Goal: Book appointment/travel/reservation

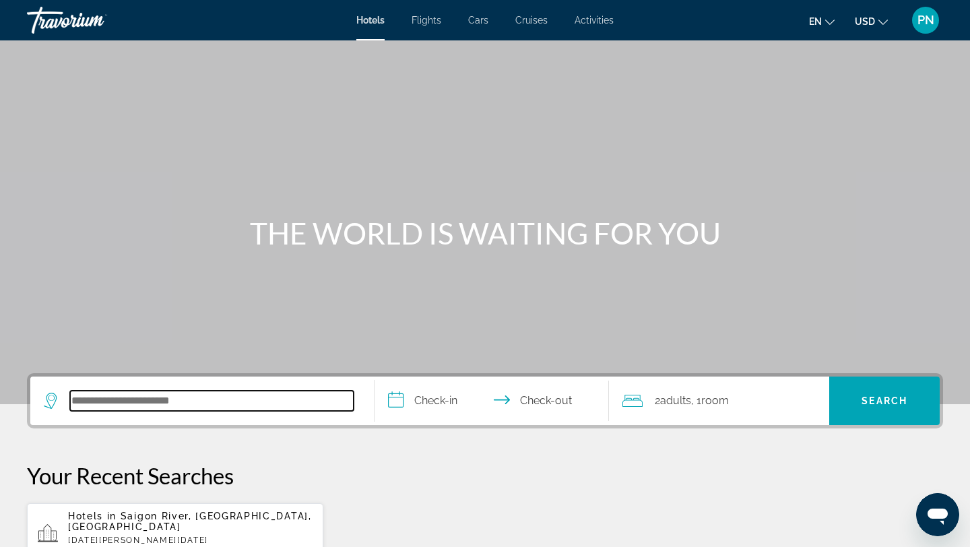
click at [258, 402] on input "Search hotel destination" at bounding box center [212, 401] width 284 height 20
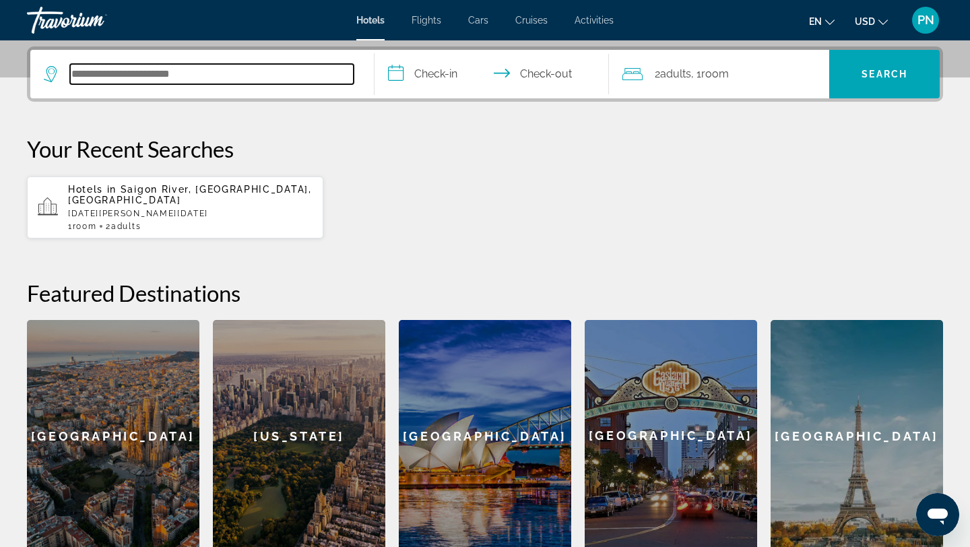
scroll to position [329, 0]
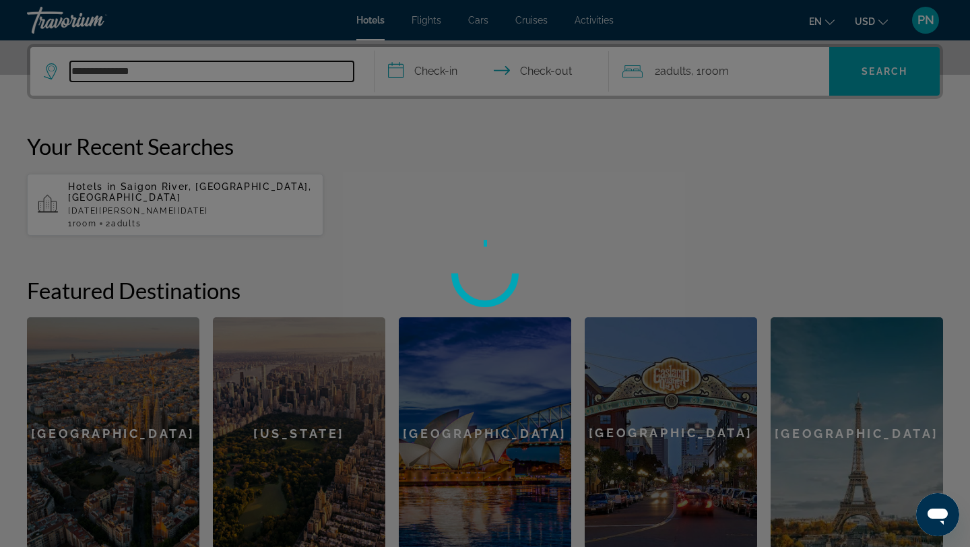
type input "**********"
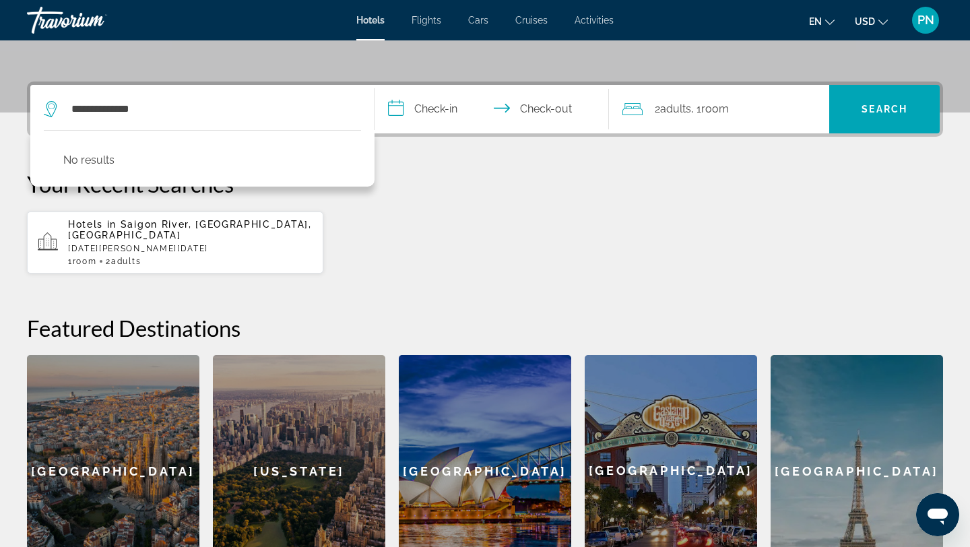
click at [440, 111] on input "**********" at bounding box center [495, 111] width 240 height 53
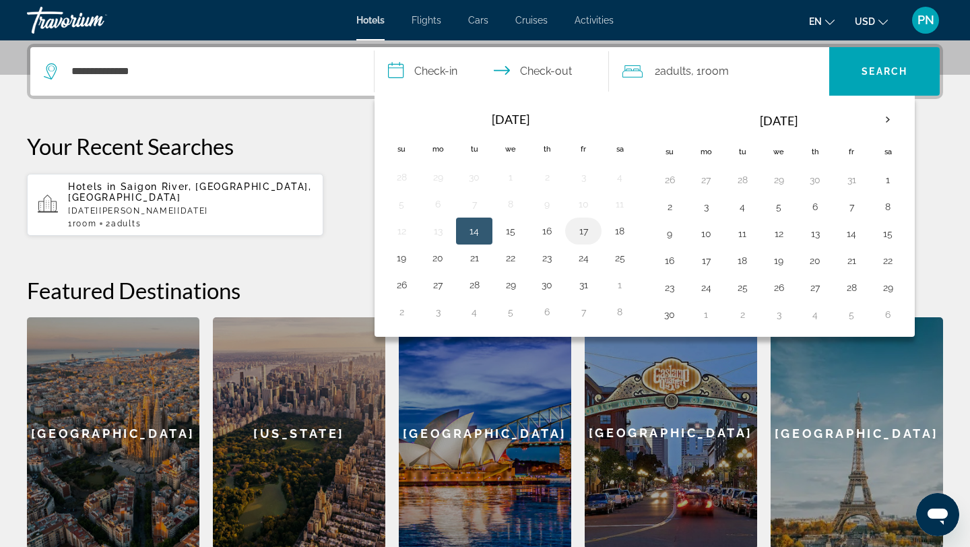
click at [576, 232] on button "17" at bounding box center [584, 231] width 22 height 19
click at [406, 256] on button "19" at bounding box center [402, 258] width 22 height 19
type input "**********"
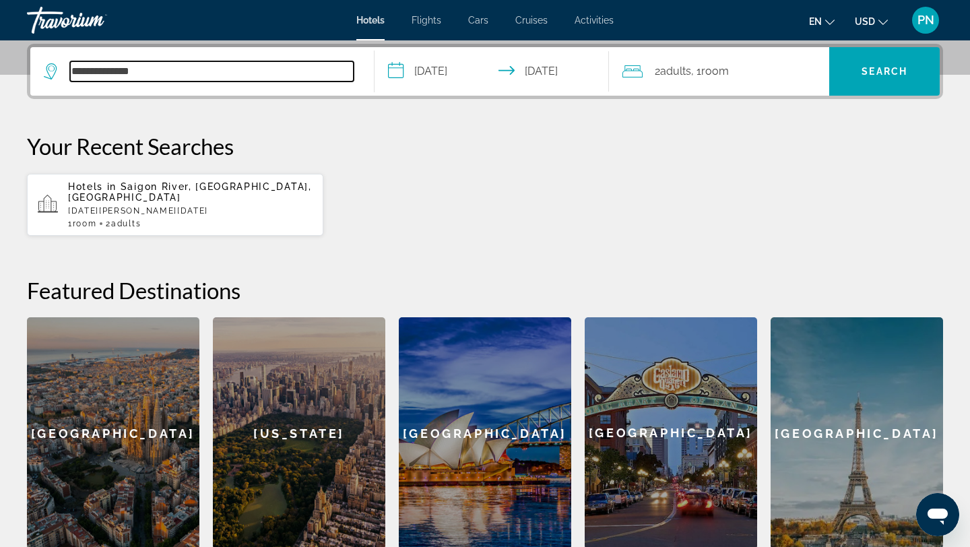
drag, startPoint x: 122, startPoint y: 71, endPoint x: -189, endPoint y: 9, distance: 317.3
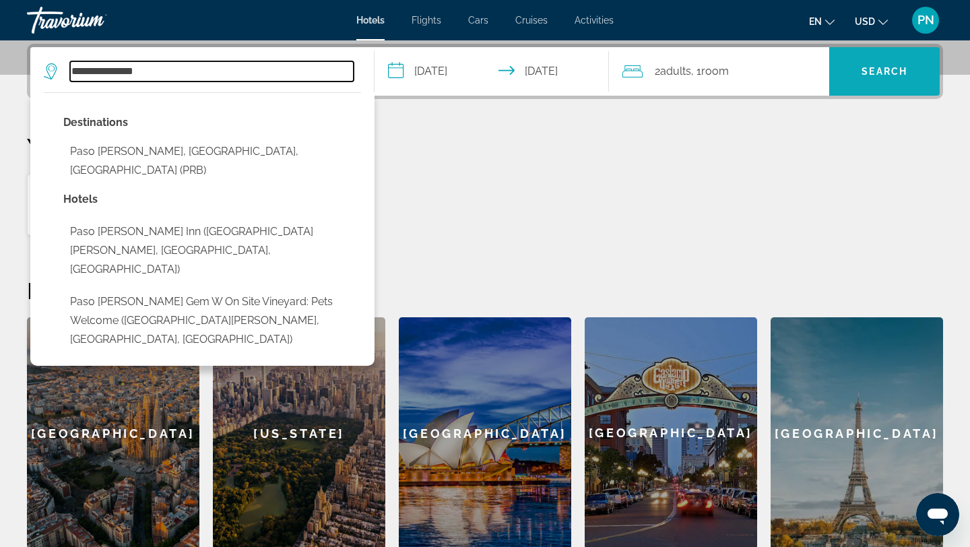
type input "**********"
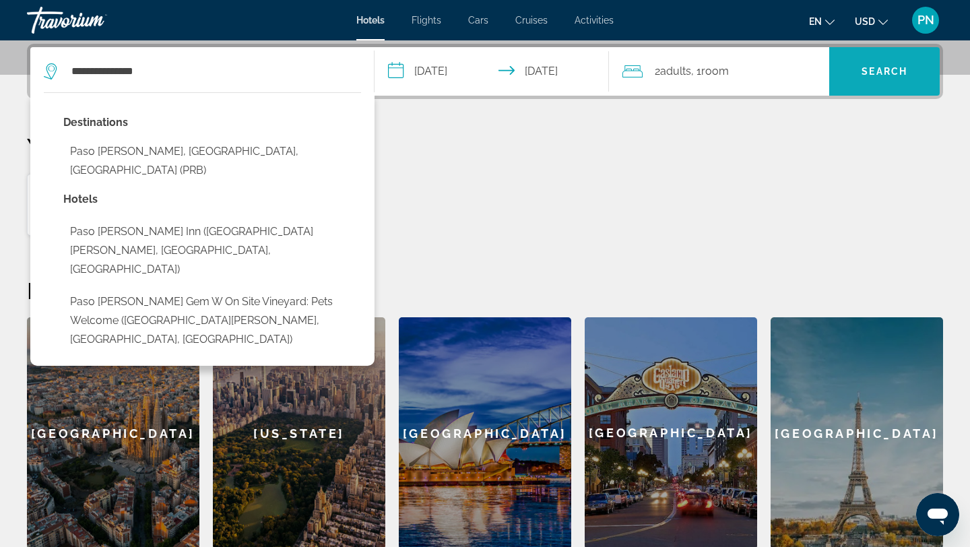
click at [890, 77] on span "Search" at bounding box center [884, 71] width 110 height 32
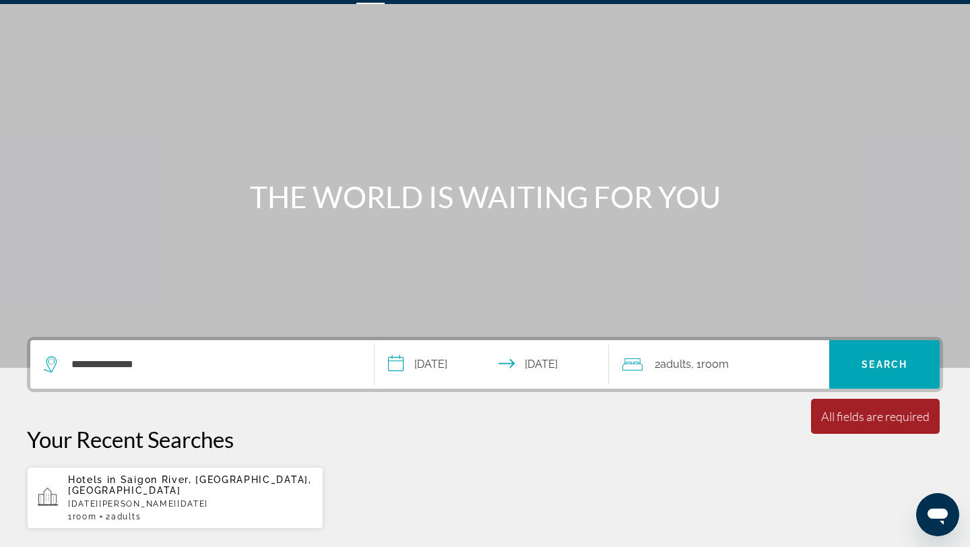
scroll to position [0, 0]
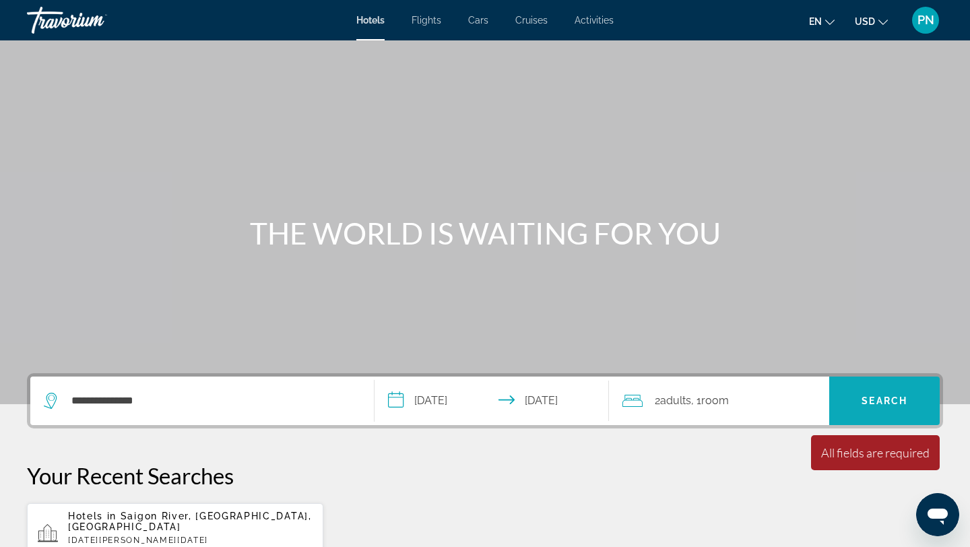
click at [890, 395] on span "Search" at bounding box center [885, 400] width 46 height 11
click at [886, 398] on span "Search" at bounding box center [885, 400] width 46 height 11
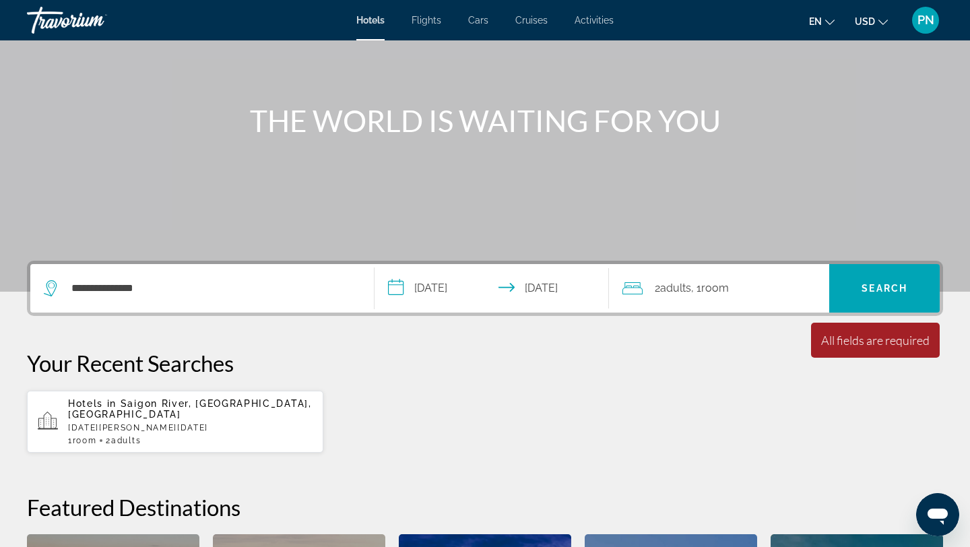
scroll to position [170, 0]
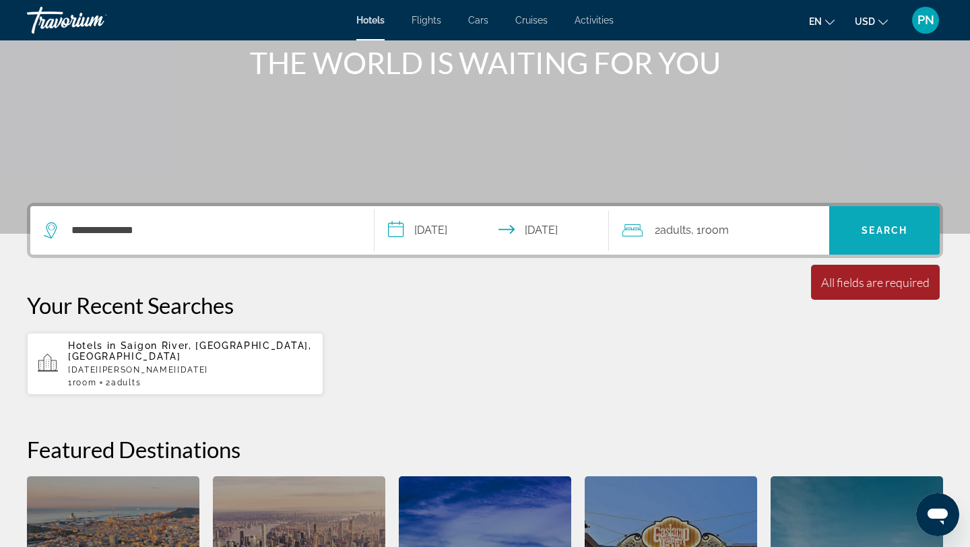
click at [864, 231] on span "Search" at bounding box center [885, 230] width 46 height 11
click at [729, 234] on span "Room" at bounding box center [715, 230] width 28 height 13
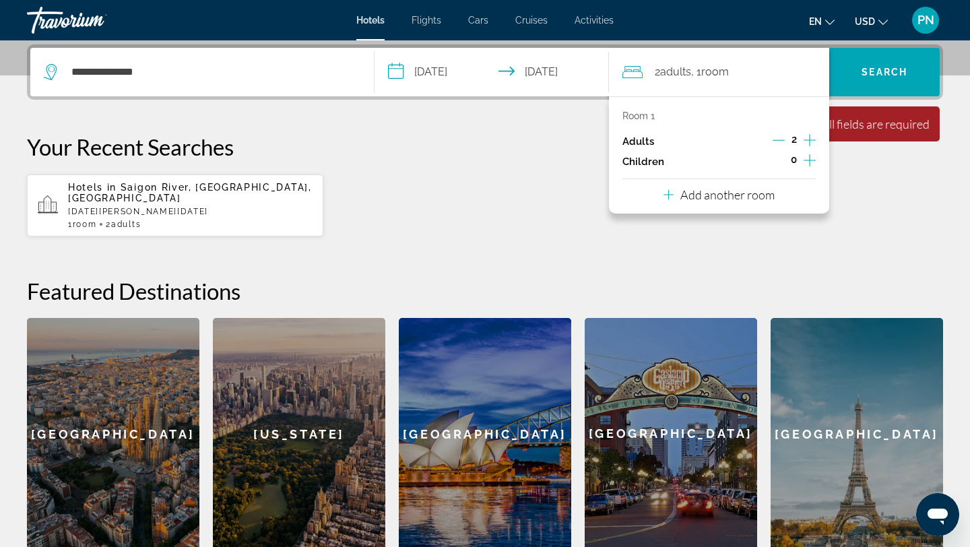
scroll to position [329, 0]
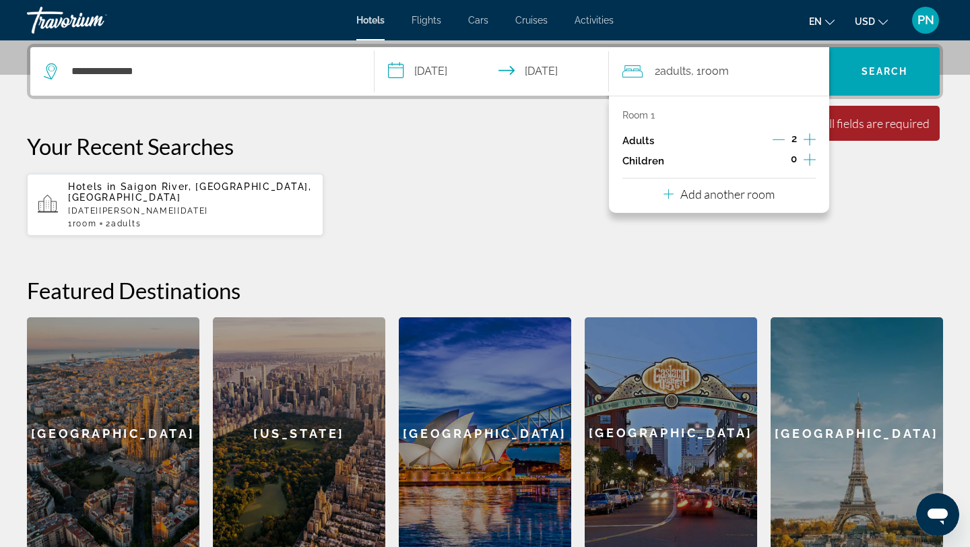
click at [806, 141] on icon "Increment adults" at bounding box center [810, 139] width 12 height 16
click at [806, 160] on icon "Increment children" at bounding box center [810, 160] width 12 height 16
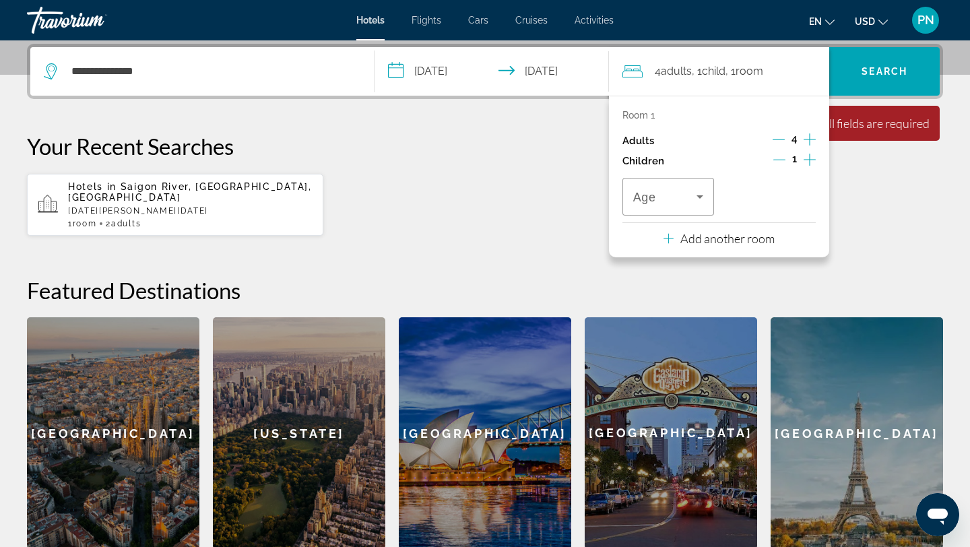
click at [806, 160] on icon "Increment children" at bounding box center [810, 160] width 12 height 16
click at [730, 238] on p "Add another room" at bounding box center [727, 238] width 94 height 15
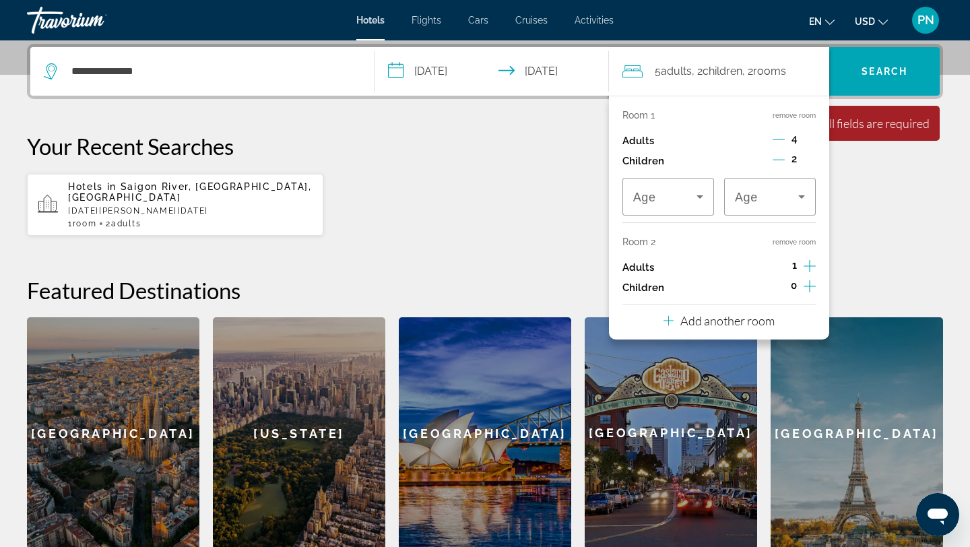
click at [775, 137] on icon "Decrement adults" at bounding box center [779, 139] width 12 height 12
click at [812, 269] on icon "Increment adults" at bounding box center [810, 266] width 12 height 16
click at [874, 210] on div "Hotels in Saigon River, Ho Chi Minh City, Vietnam Mon, 05 Jan - Sat, 24 Jan 1 R…" at bounding box center [485, 204] width 916 height 63
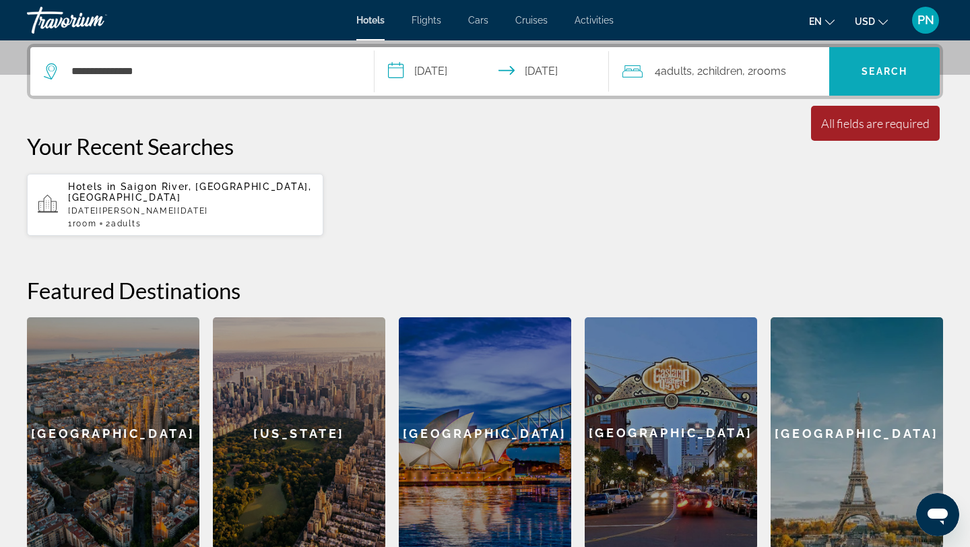
click at [887, 77] on span "Search" at bounding box center [884, 71] width 110 height 32
click at [916, 60] on span "Search" at bounding box center [884, 71] width 110 height 32
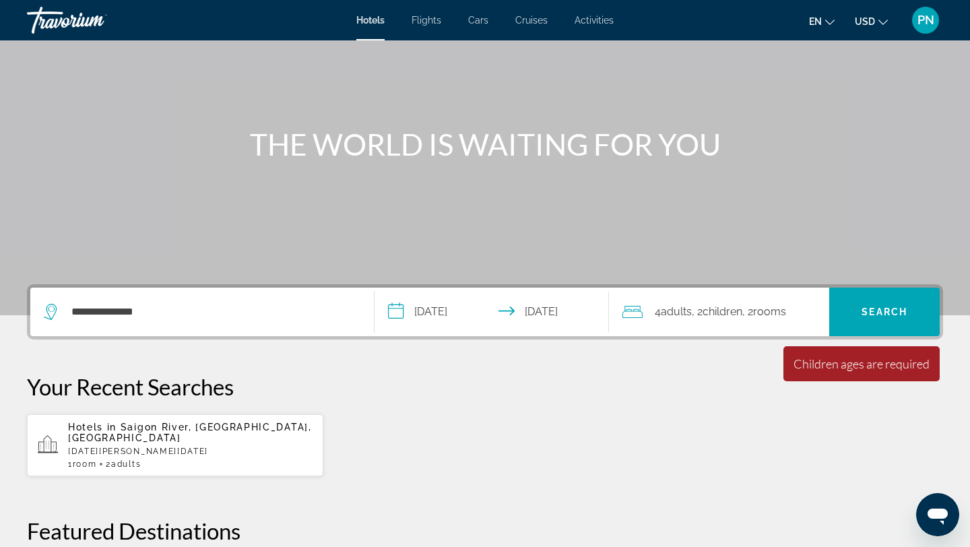
scroll to position [0, 0]
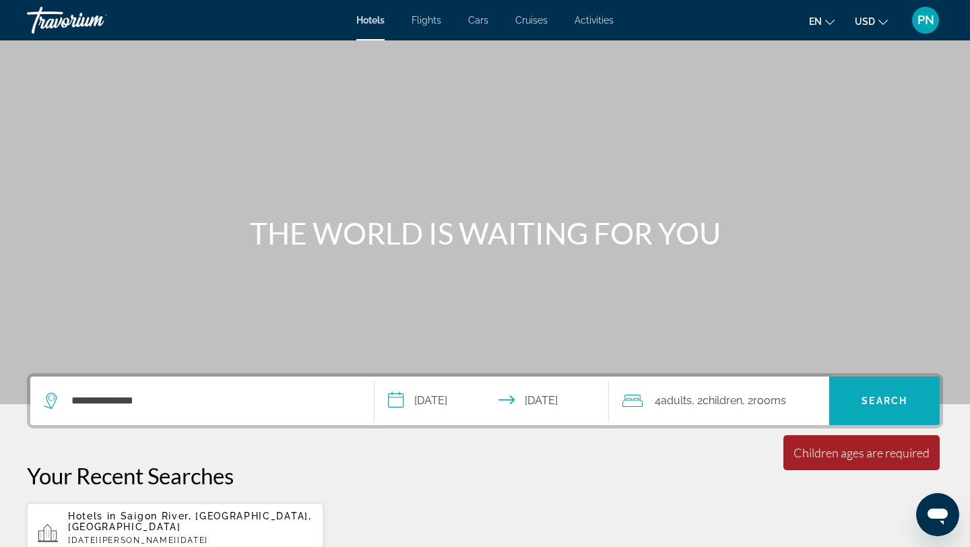
click at [883, 399] on span "Search" at bounding box center [885, 400] width 46 height 11
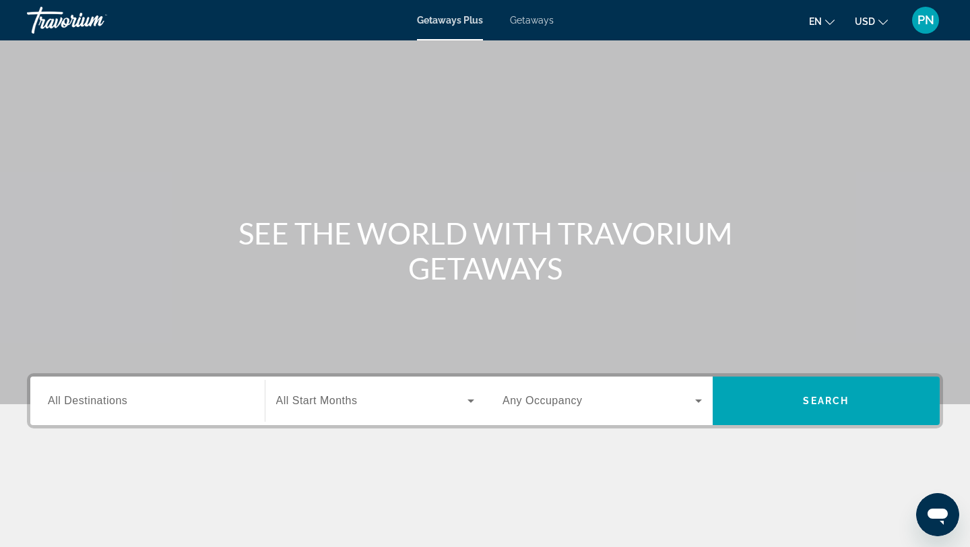
click at [112, 383] on div "Search widget" at bounding box center [147, 401] width 199 height 38
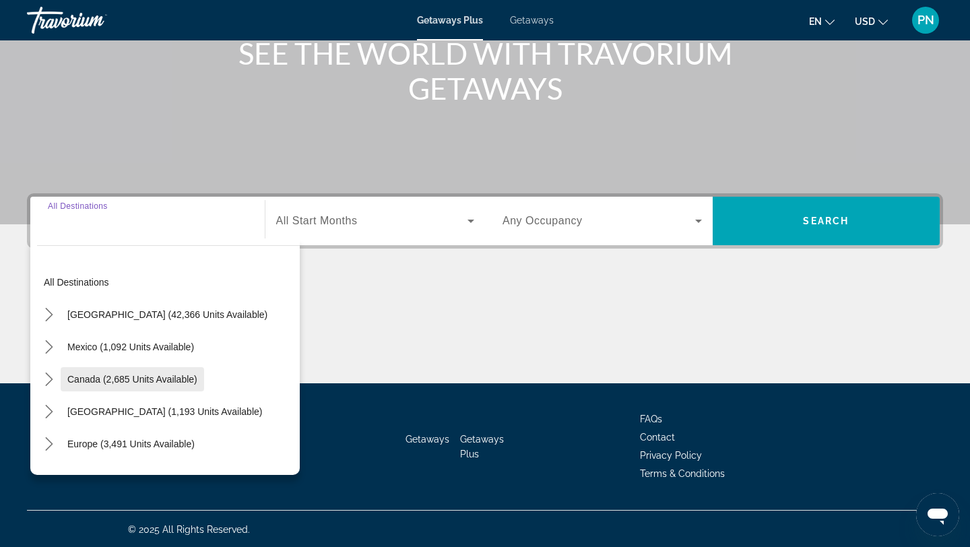
scroll to position [181, 0]
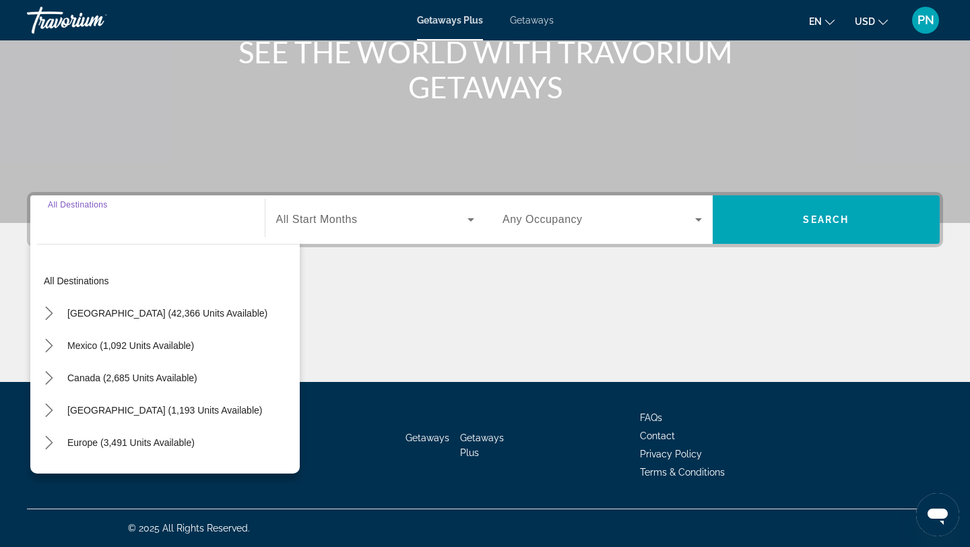
click at [127, 218] on input "Destination All Destinations" at bounding box center [147, 220] width 199 height 16
click at [136, 210] on div "Search widget" at bounding box center [147, 220] width 199 height 38
click at [135, 210] on div "Search widget" at bounding box center [147, 220] width 199 height 38
click at [132, 317] on span "United States (42,366 units available)" at bounding box center [167, 313] width 200 height 11
type input "**********"
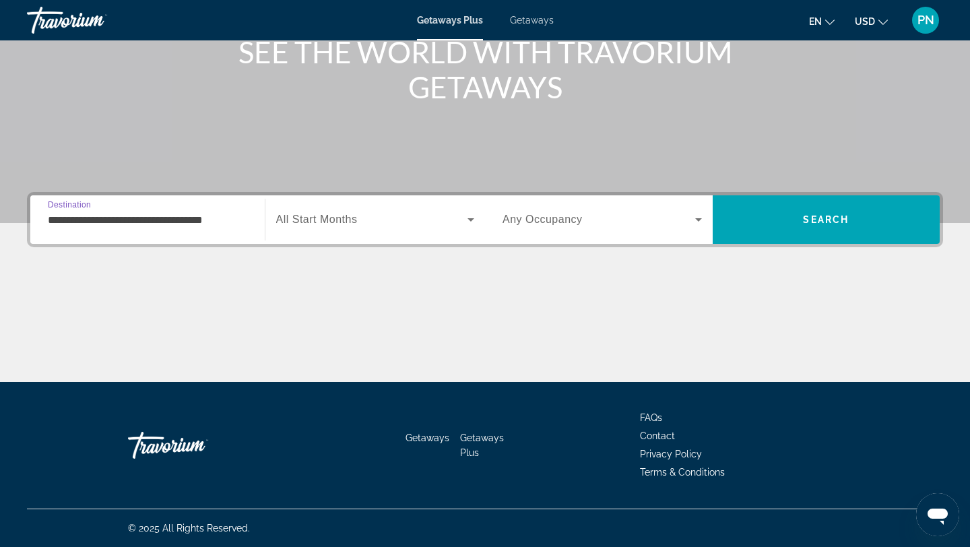
click at [336, 216] on span "All Start Months" at bounding box center [317, 219] width 82 height 11
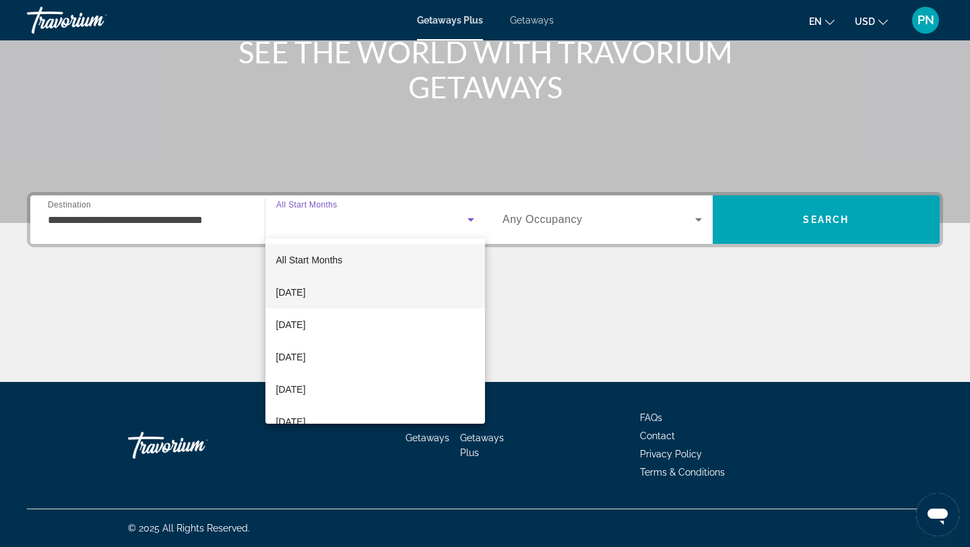
click at [306, 289] on span "October 2025" at bounding box center [291, 292] width 30 height 16
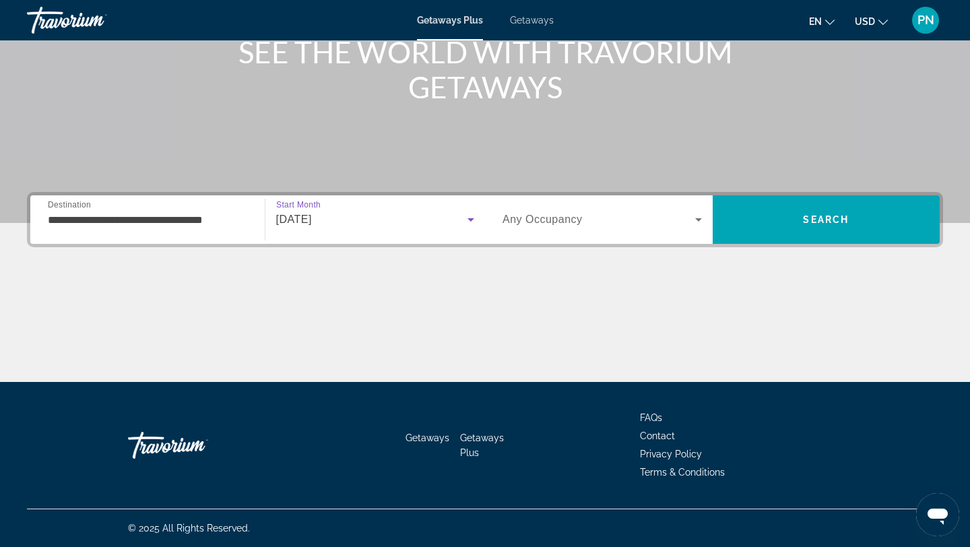
click at [591, 228] on div "Search widget" at bounding box center [602, 220] width 199 height 38
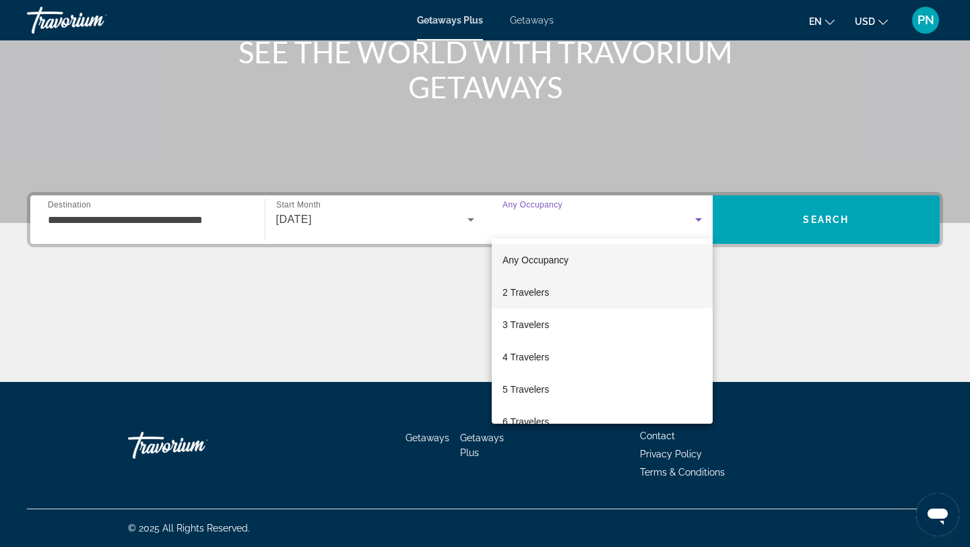
click at [563, 298] on mat-option "2 Travelers" at bounding box center [602, 292] width 221 height 32
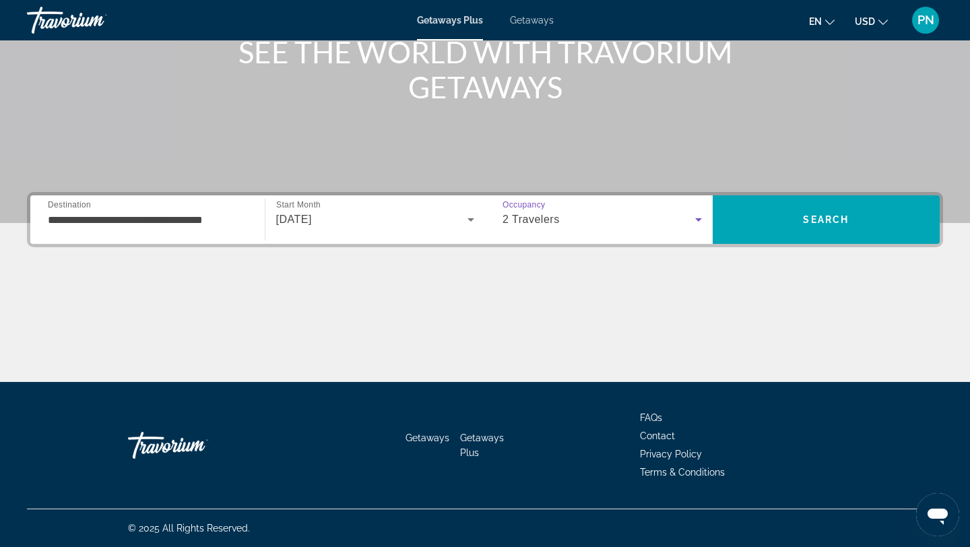
click at [609, 230] on div "2 Travelers" at bounding box center [602, 220] width 199 height 38
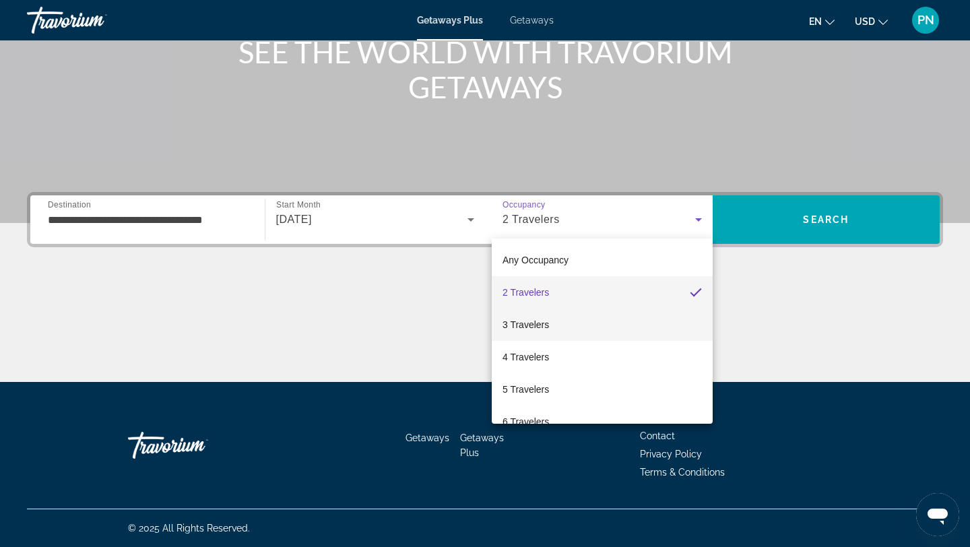
click at [583, 315] on mat-option "3 Travelers" at bounding box center [602, 325] width 221 height 32
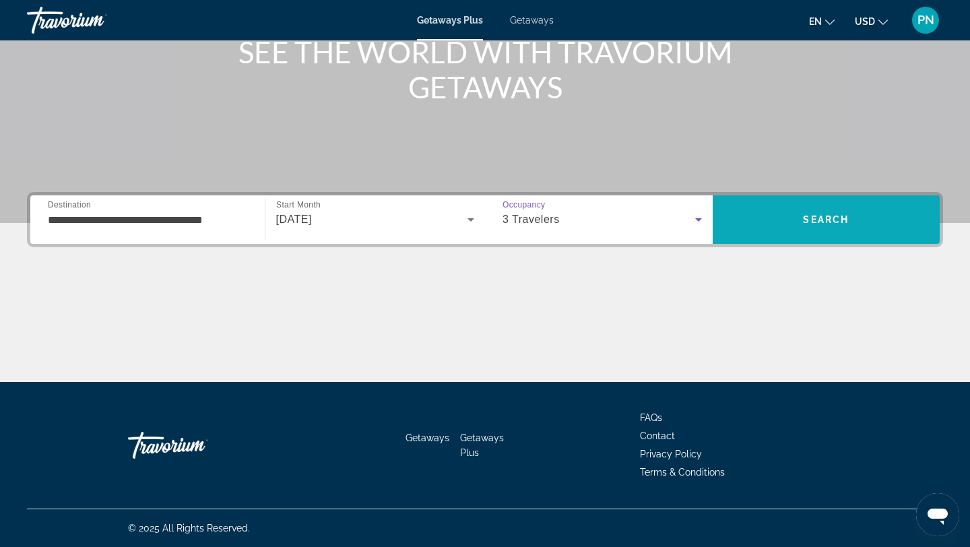
click at [791, 226] on span "Search" at bounding box center [827, 219] width 228 height 32
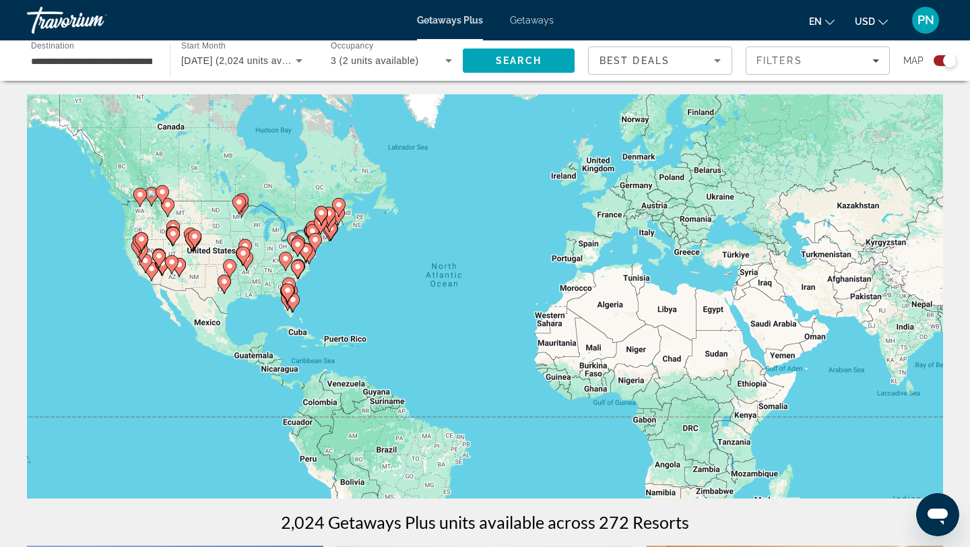
click at [660, 236] on div "To activate drag with keyboard, press Alt + Enter. Once in keyboard drag state,…" at bounding box center [485, 296] width 916 height 404
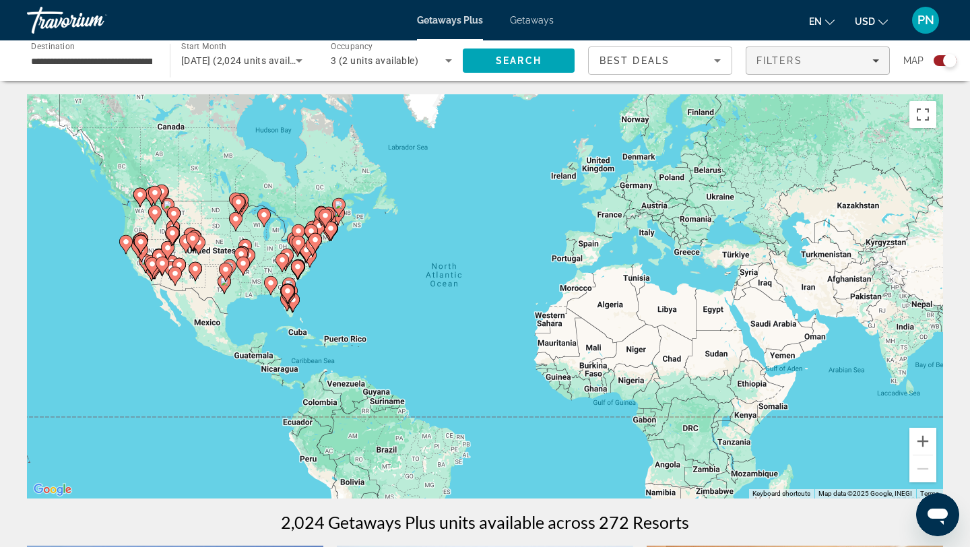
click at [790, 69] on span "Filters" at bounding box center [817, 60] width 143 height 32
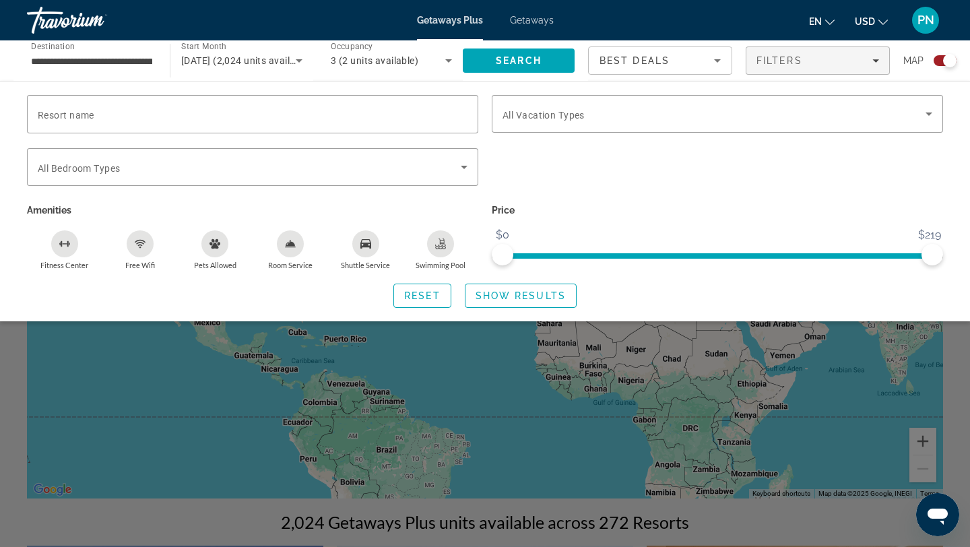
click at [432, 362] on div "Search widget" at bounding box center [485, 374] width 970 height 345
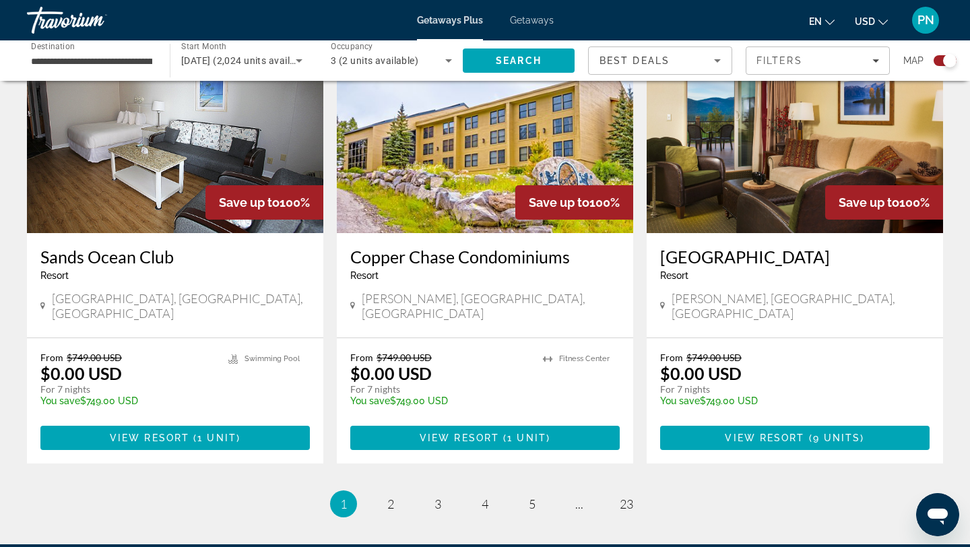
scroll to position [2090, 0]
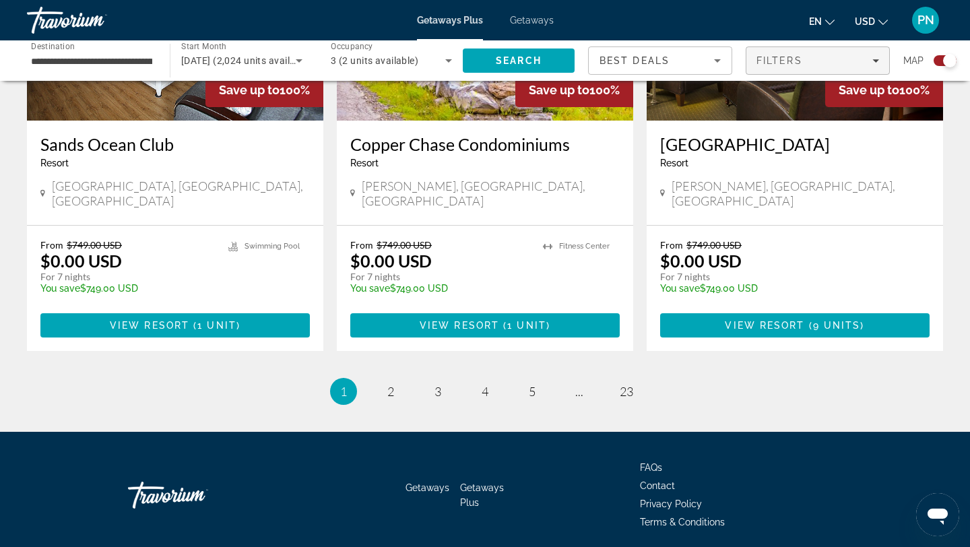
click at [781, 57] on span "Filters" at bounding box center [780, 60] width 46 height 11
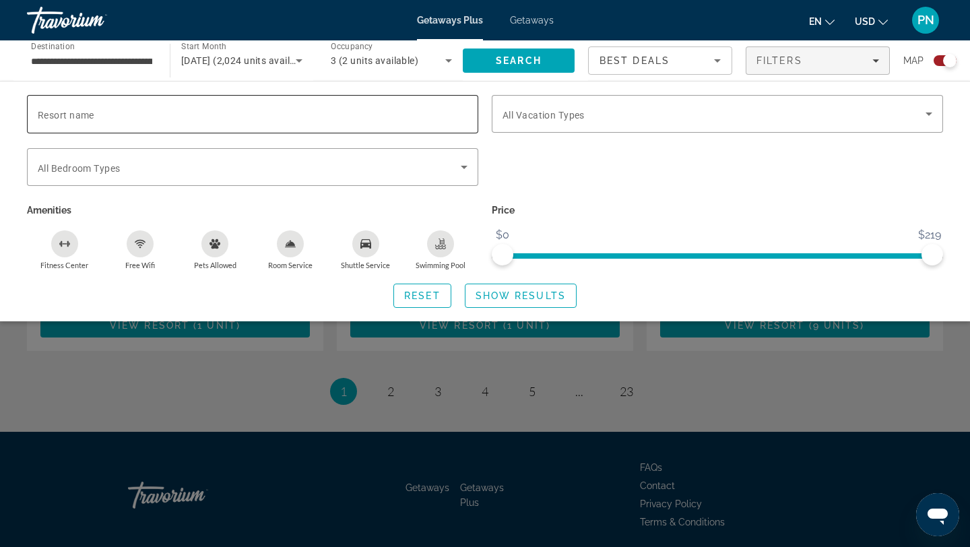
click at [372, 120] on input "Resort name" at bounding box center [253, 114] width 430 height 16
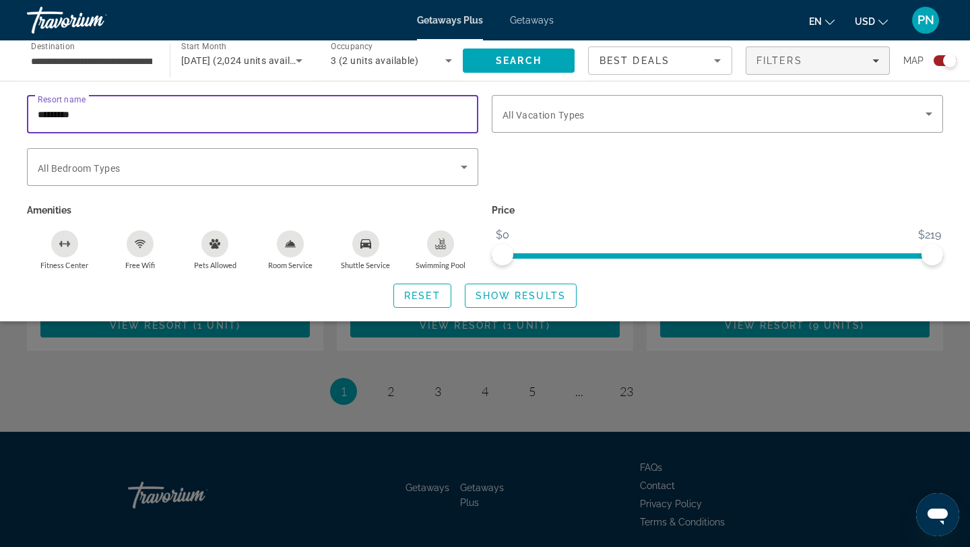
type input "**********"
click at [509, 300] on span "Show Results" at bounding box center [521, 295] width 90 height 11
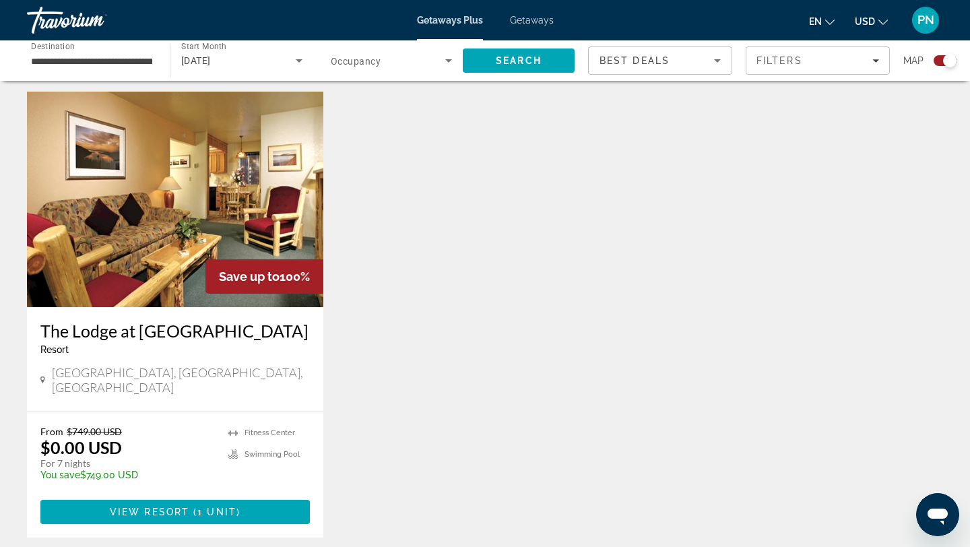
scroll to position [456, 0]
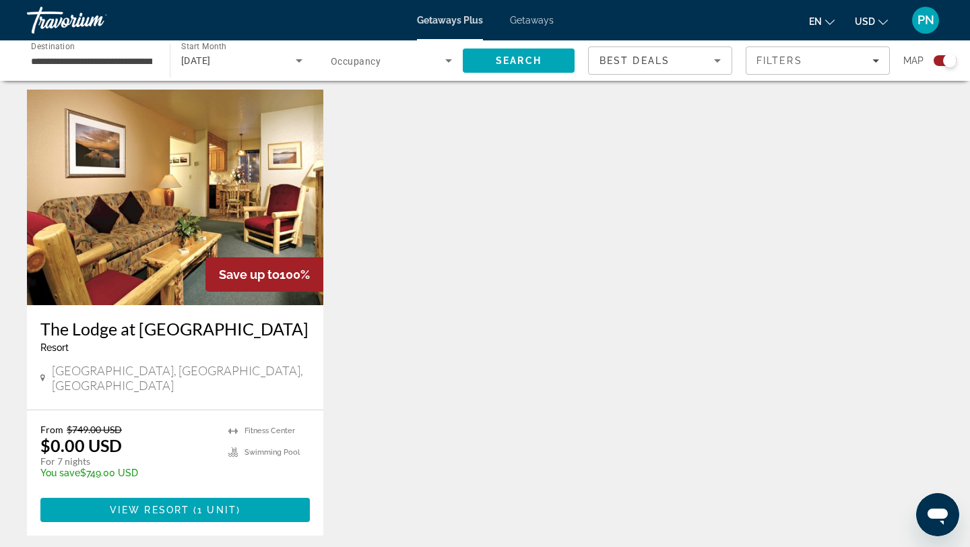
click at [108, 259] on img "Main content" at bounding box center [175, 198] width 296 height 216
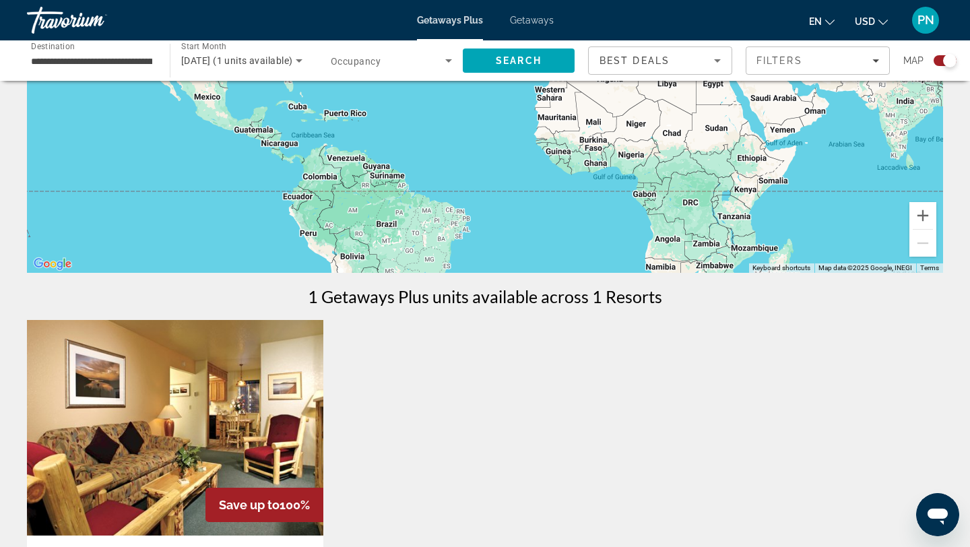
scroll to position [177, 0]
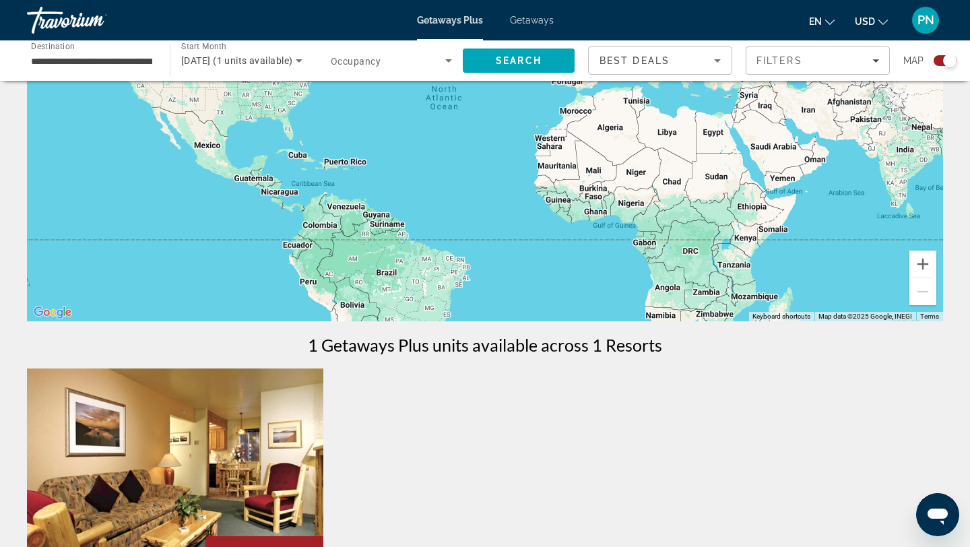
click at [441, 59] on icon "Search widget" at bounding box center [449, 61] width 16 height 16
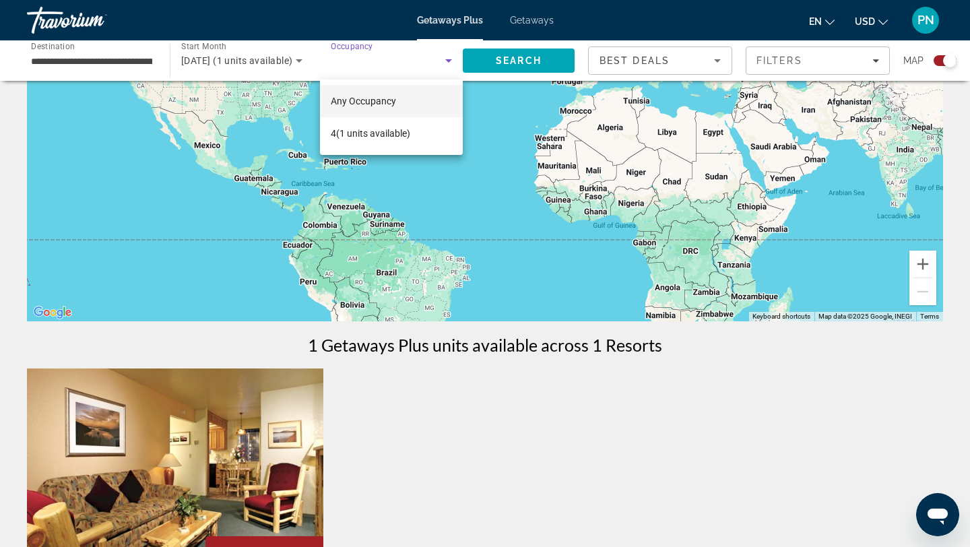
click at [420, 104] on mat-option "Any Occupancy" at bounding box center [391, 101] width 143 height 32
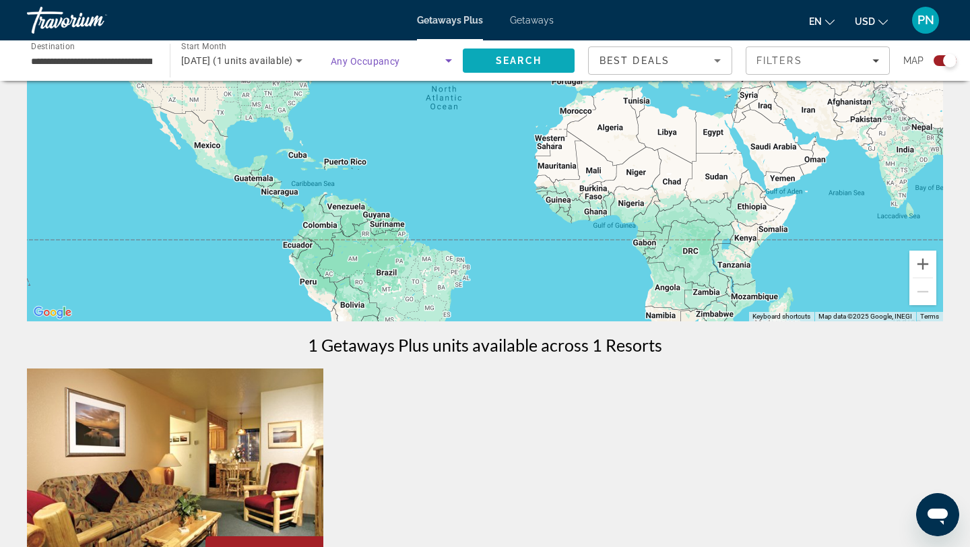
click at [513, 67] on span "Search" at bounding box center [519, 60] width 112 height 32
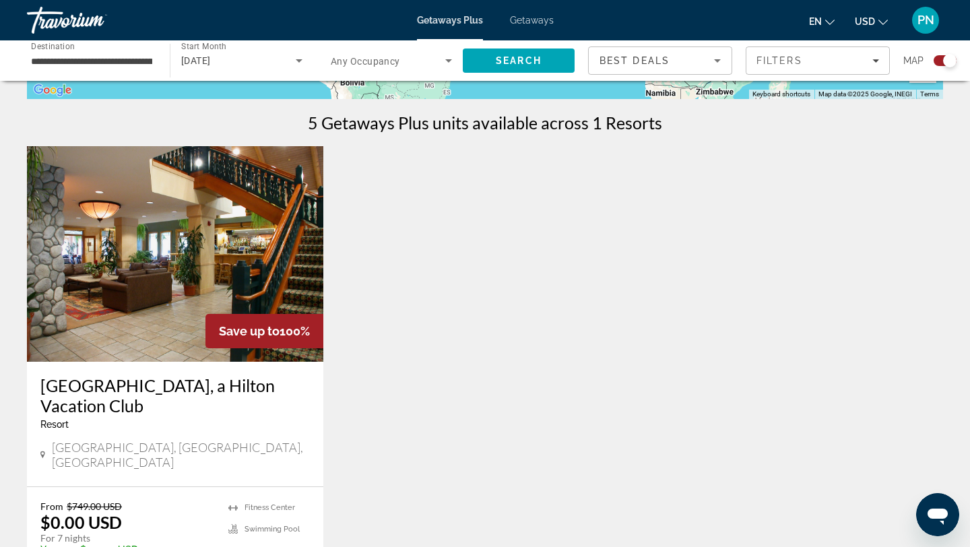
scroll to position [324, 0]
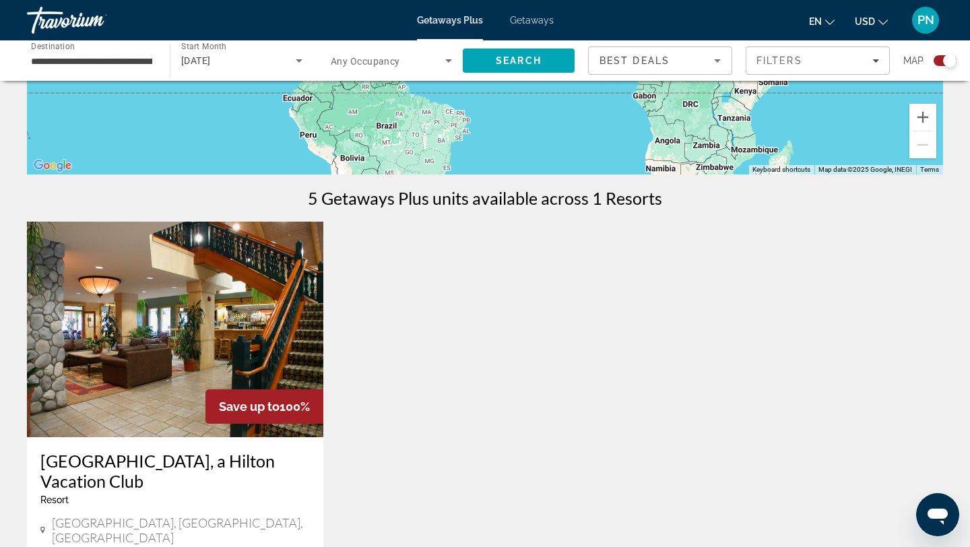
click at [678, 67] on div "Best Deals" at bounding box center [657, 61] width 115 height 16
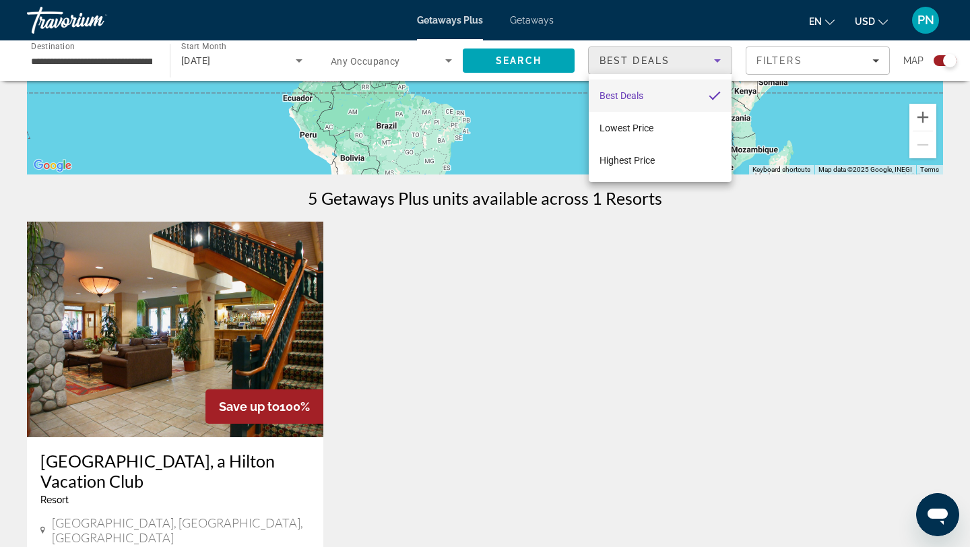
click at [771, 69] on div at bounding box center [485, 273] width 970 height 547
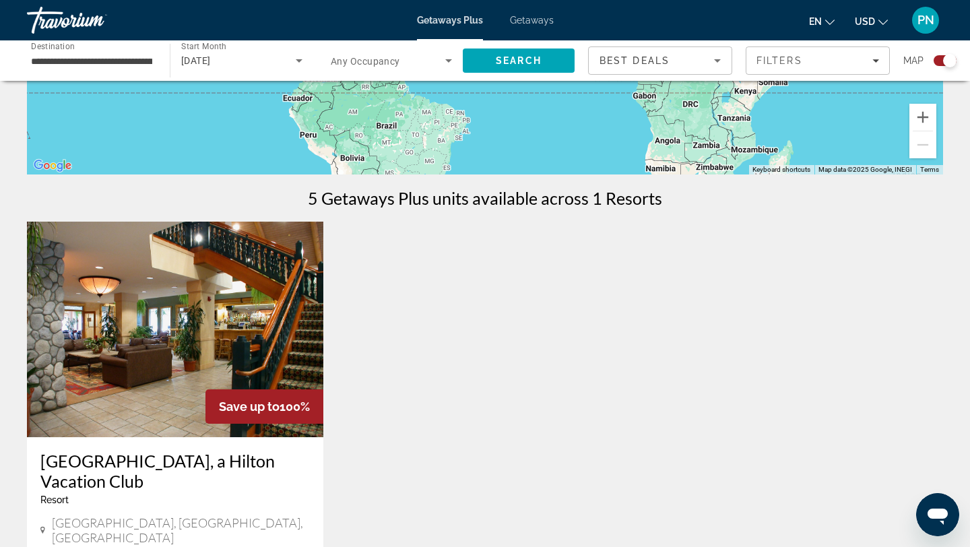
click at [771, 69] on span "Filters" at bounding box center [817, 60] width 143 height 32
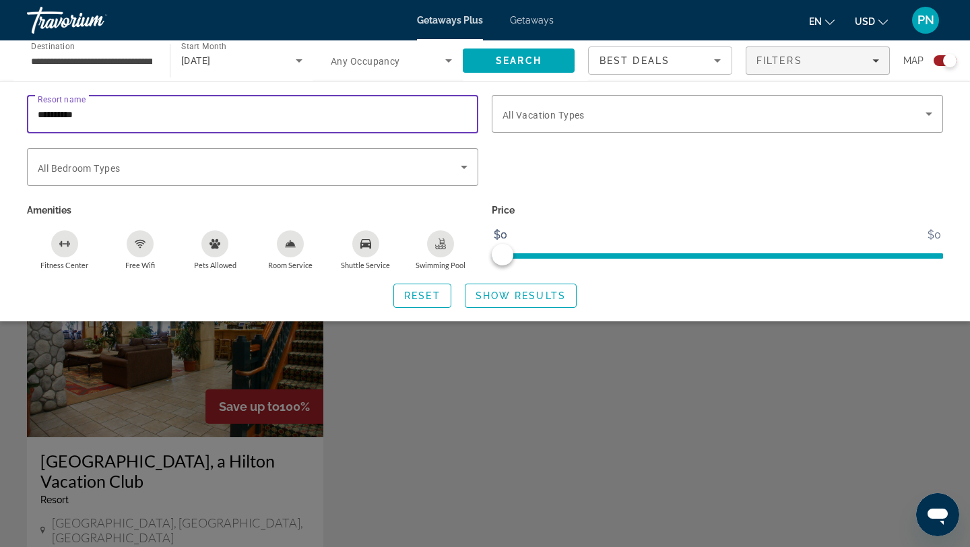
drag, startPoint x: 265, startPoint y: 113, endPoint x: -379, endPoint y: 80, distance: 644.9
click at [482, 294] on span "Show Results" at bounding box center [521, 295] width 90 height 11
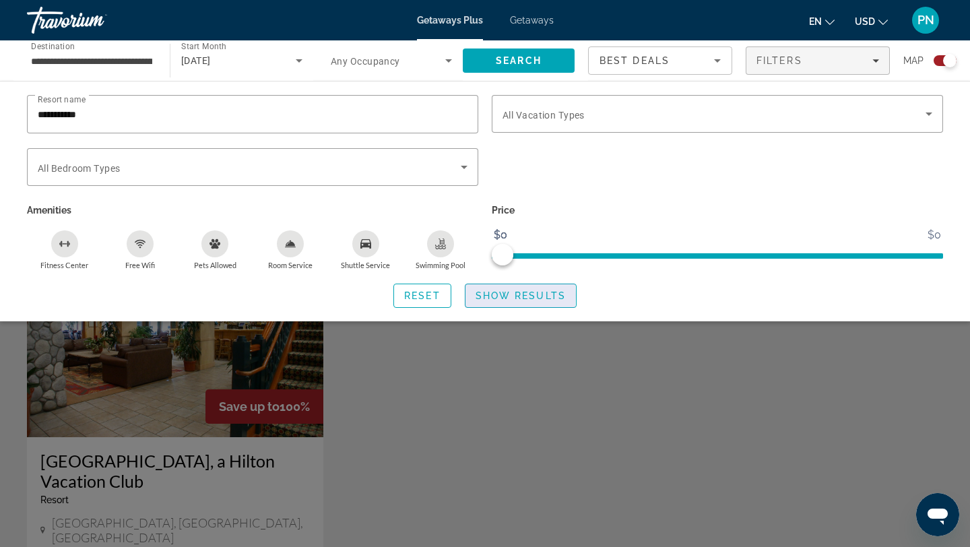
click at [482, 294] on span "Show Results" at bounding box center [521, 295] width 90 height 11
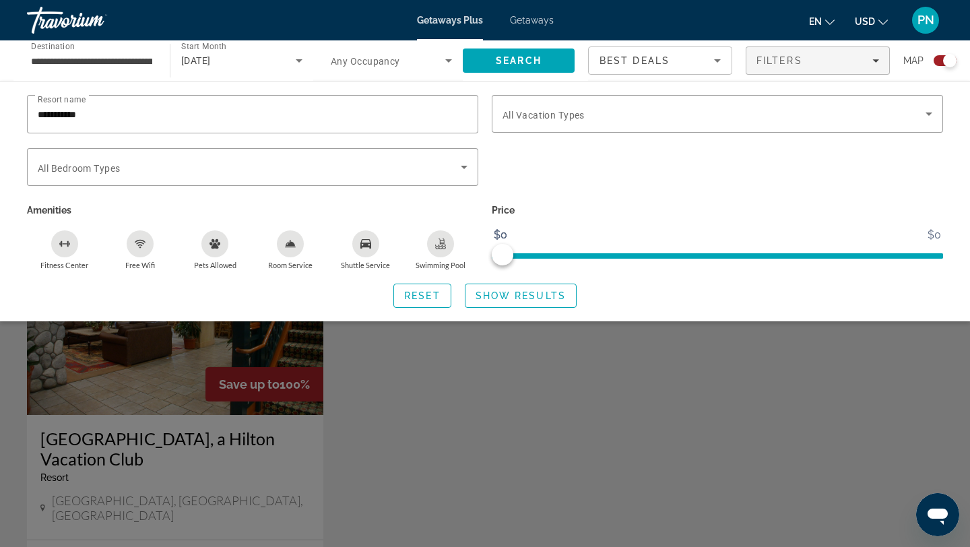
scroll to position [347, 0]
click at [498, 292] on span "Show Results" at bounding box center [521, 295] width 90 height 11
click at [449, 170] on span "Search widget" at bounding box center [249, 167] width 423 height 16
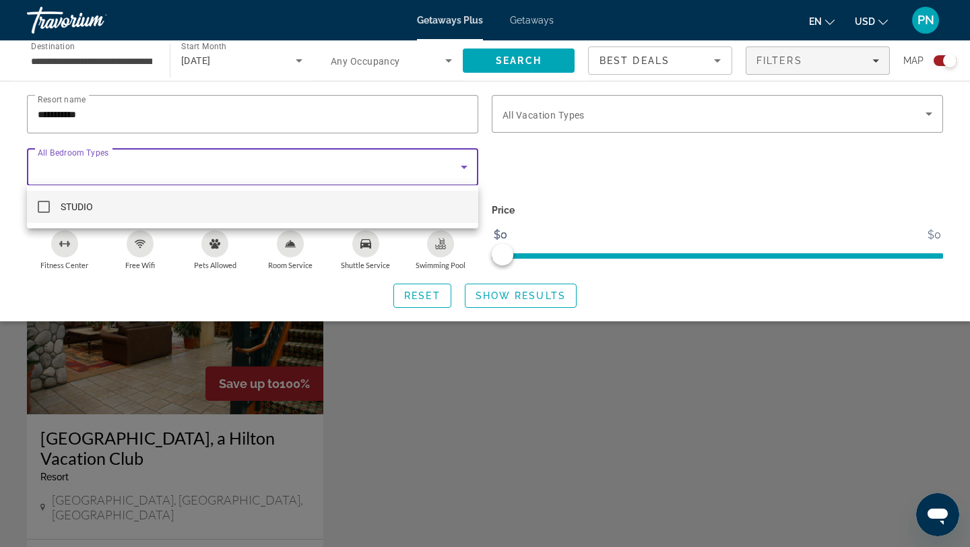
click at [425, 203] on mat-option "STUDIO" at bounding box center [252, 207] width 451 height 32
click at [499, 300] on div at bounding box center [485, 273] width 970 height 547
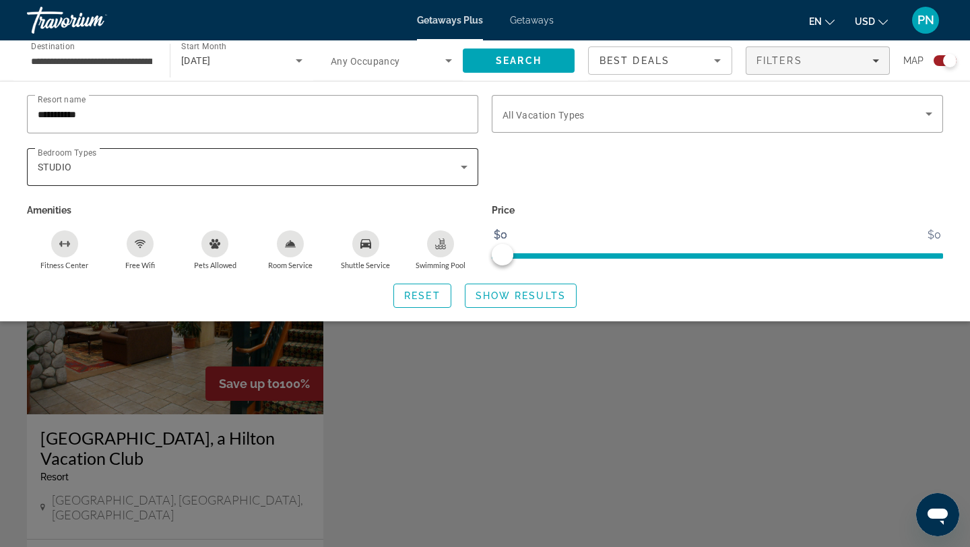
click at [455, 177] on div "STUDIO" at bounding box center [253, 167] width 430 height 38
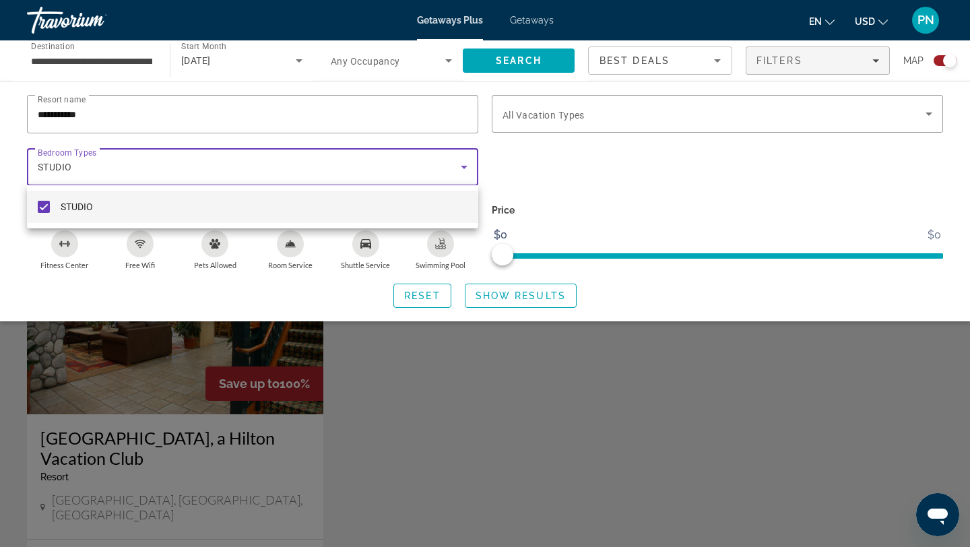
click at [42, 204] on mat-pseudo-checkbox at bounding box center [44, 207] width 12 height 12
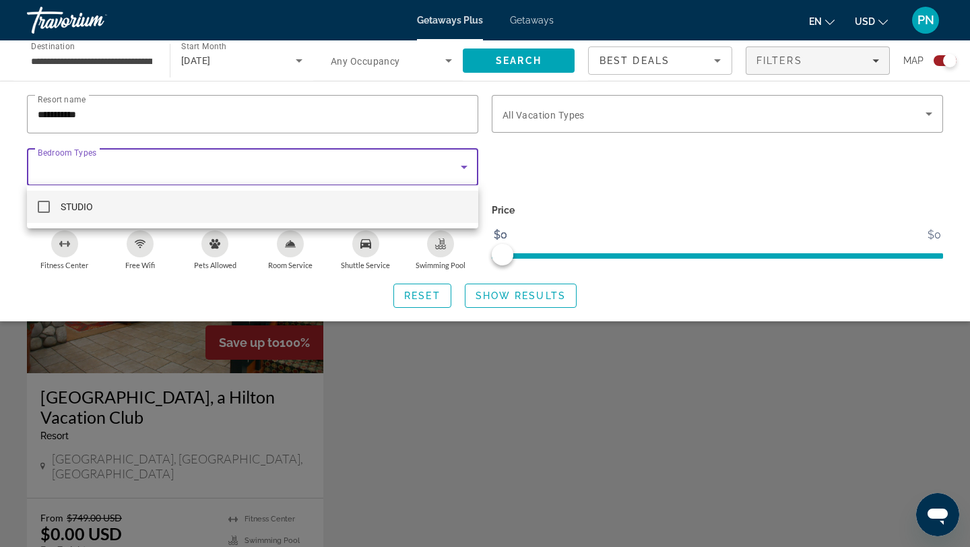
scroll to position [0, 0]
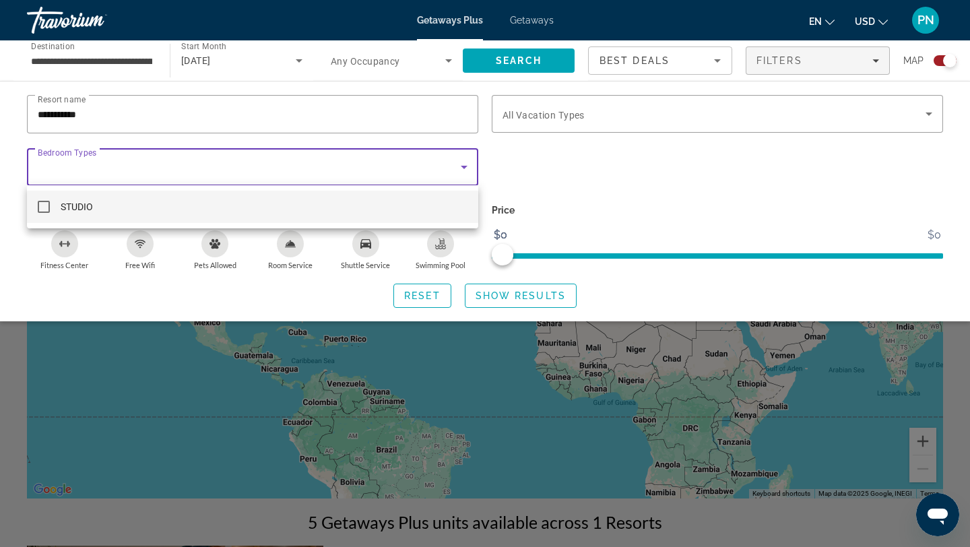
click at [568, 181] on div at bounding box center [485, 273] width 970 height 547
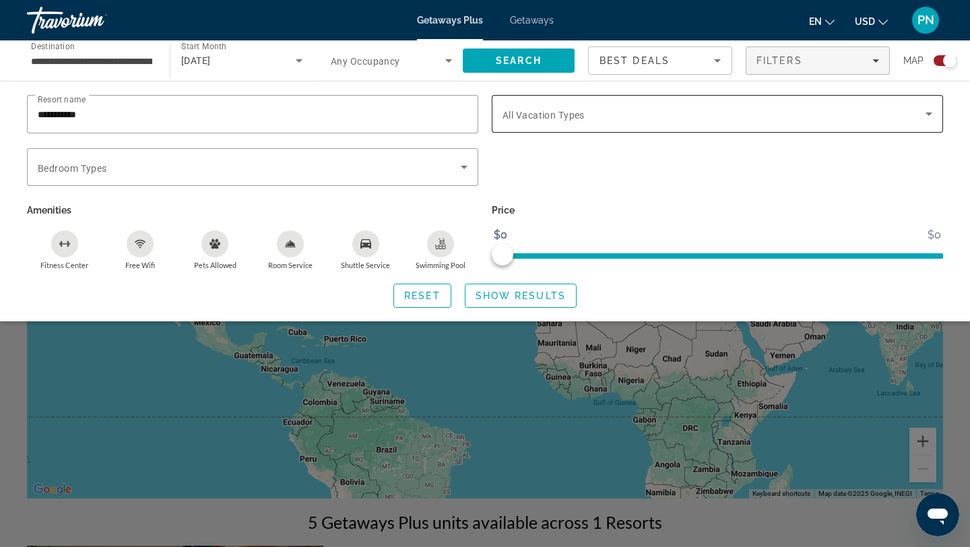
click at [542, 124] on div "Search widget" at bounding box center [718, 114] width 430 height 38
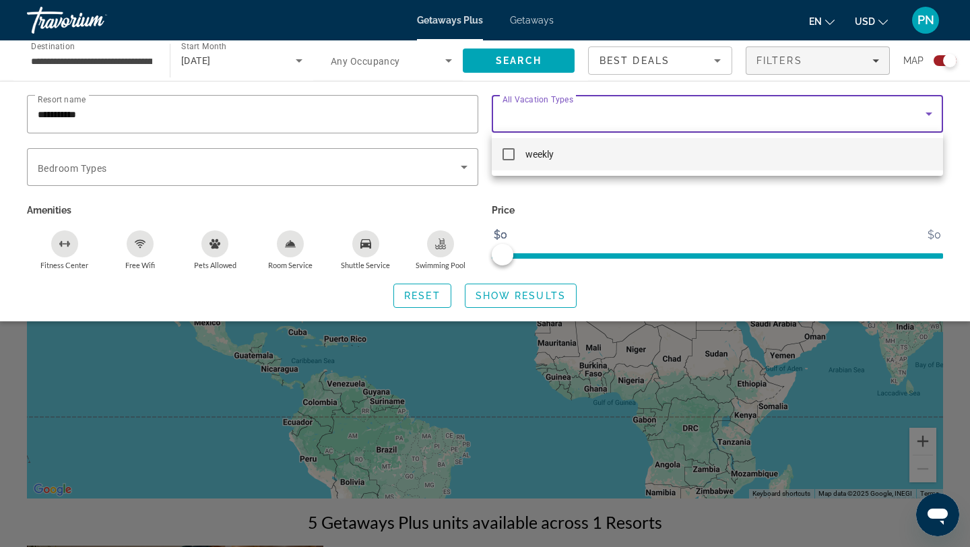
click at [519, 150] on mat-option "weekly" at bounding box center [717, 154] width 451 height 32
click at [409, 101] on div at bounding box center [485, 273] width 970 height 547
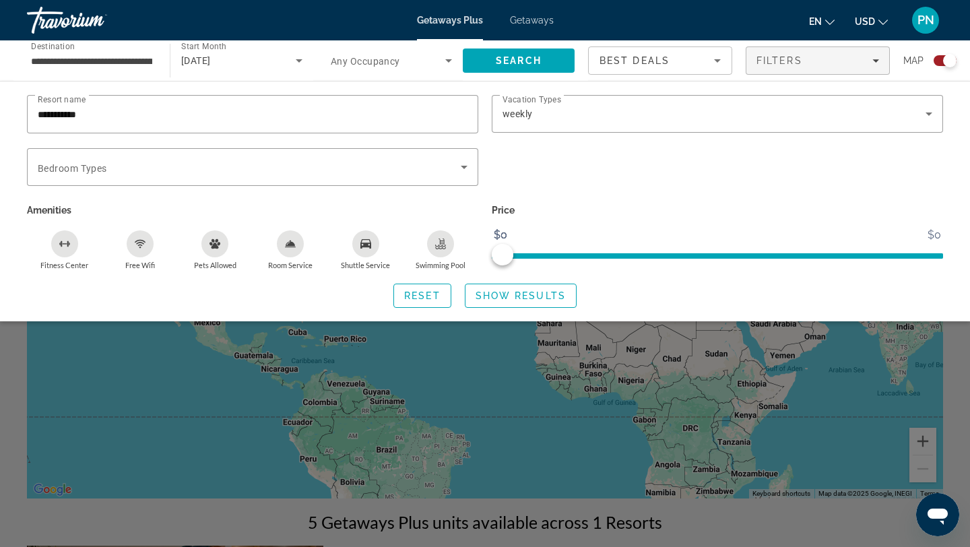
click at [409, 101] on div "**********" at bounding box center [253, 114] width 430 height 38
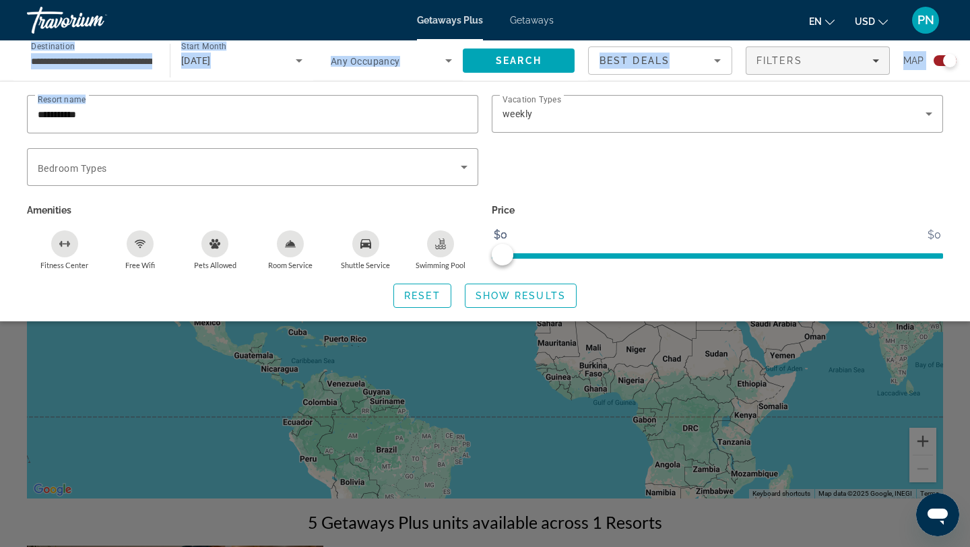
drag, startPoint x: 389, startPoint y: 100, endPoint x: -46, endPoint y: 66, distance: 437.2
click at [0, 66] on html "**********" at bounding box center [485, 273] width 970 height 547
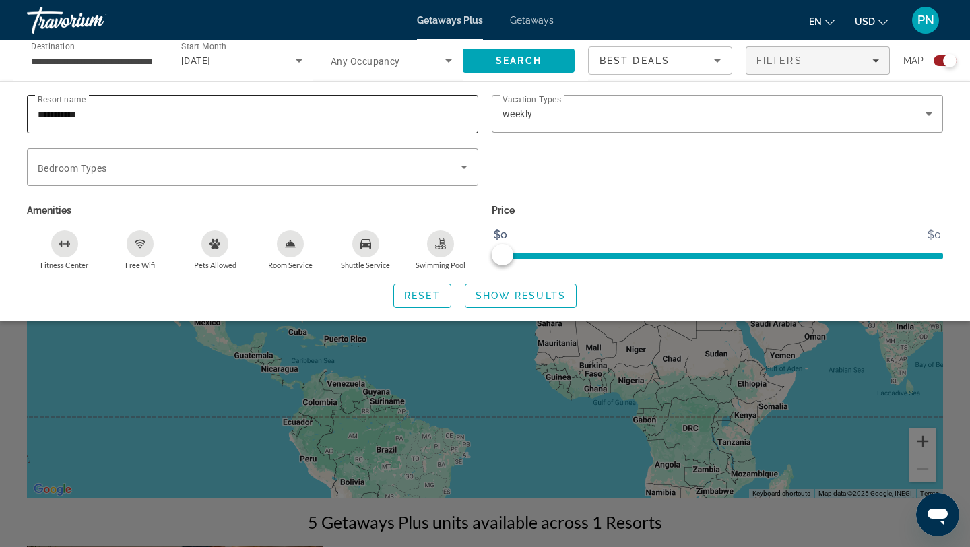
click at [113, 125] on div "**********" at bounding box center [253, 114] width 430 height 38
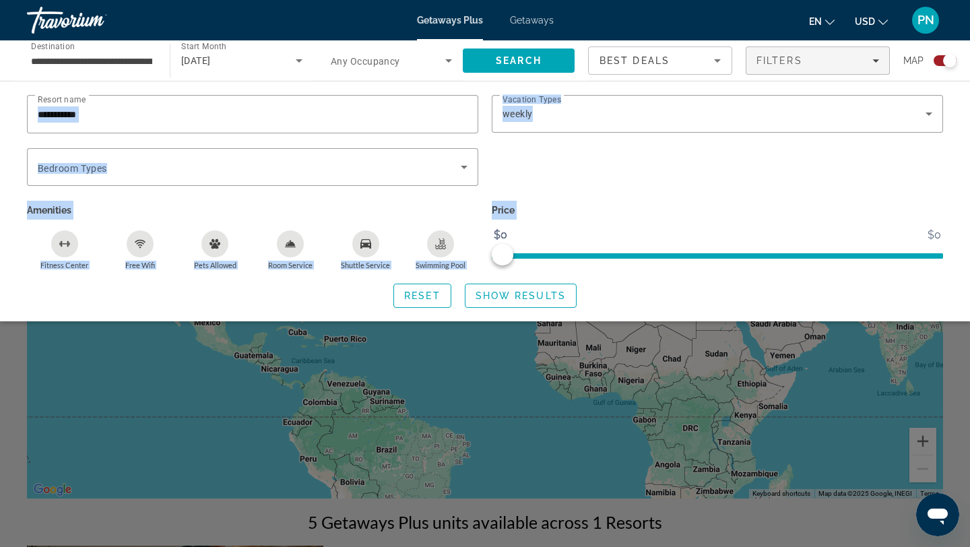
drag, startPoint x: 114, startPoint y: 122, endPoint x: -32, endPoint y: 104, distance: 147.3
click at [0, 104] on html "**********" at bounding box center [485, 273] width 970 height 547
click at [139, 106] on input "**********" at bounding box center [253, 114] width 430 height 16
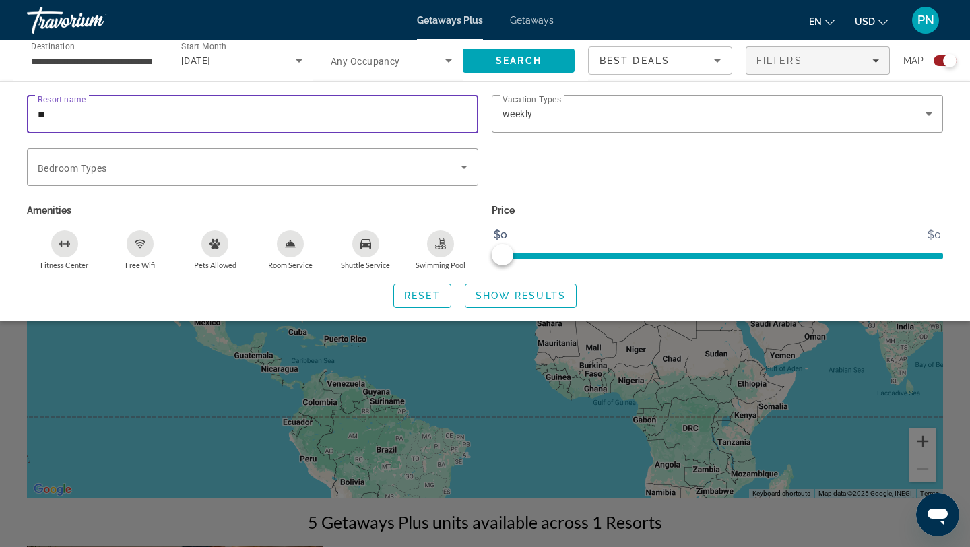
type input "*"
type input "********"
drag, startPoint x: 126, startPoint y: 120, endPoint x: -119, endPoint y: 100, distance: 245.4
click at [0, 100] on html "**********" at bounding box center [485, 273] width 970 height 547
click at [535, 16] on span "Getaways" at bounding box center [532, 20] width 44 height 11
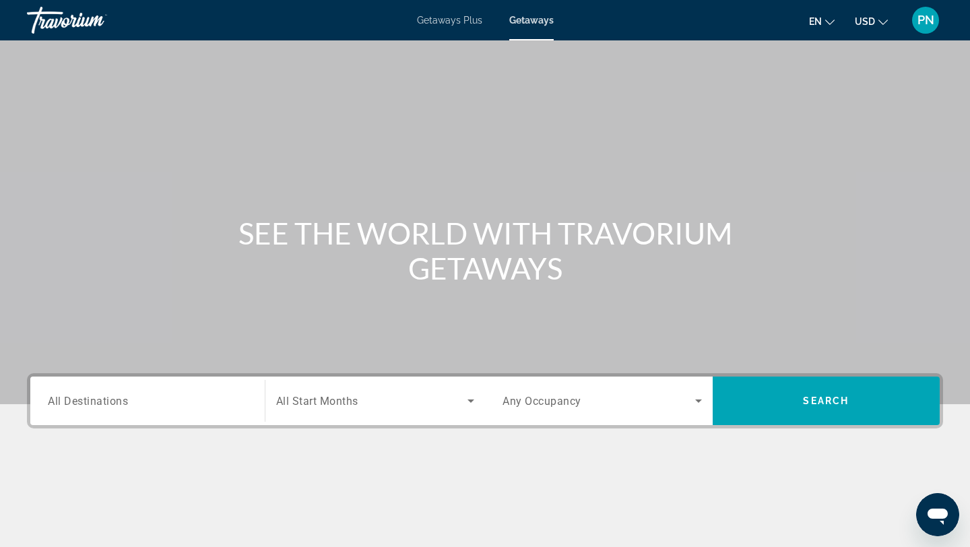
click at [166, 411] on div "Search widget" at bounding box center [147, 401] width 199 height 38
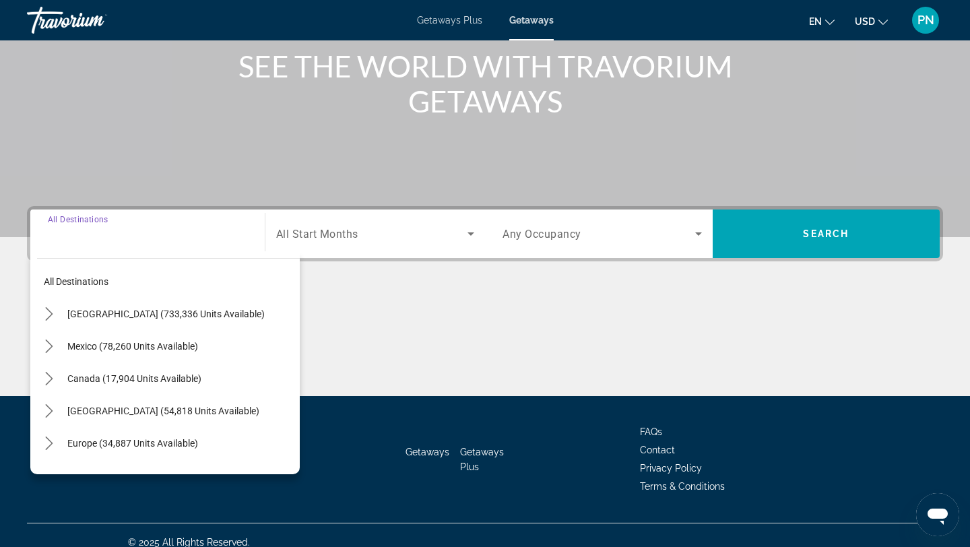
scroll to position [181, 0]
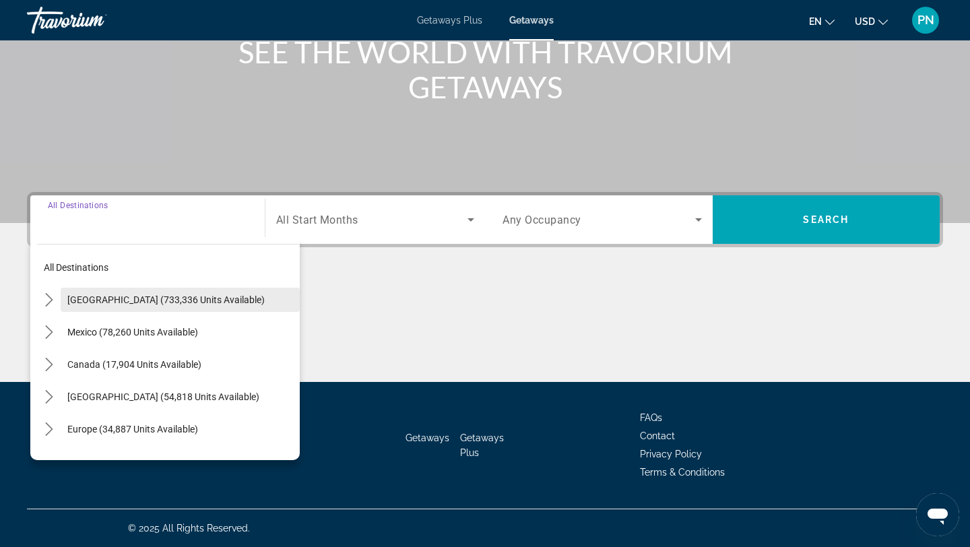
click at [144, 292] on span "Select destination: United States (733,336 units available)" at bounding box center [180, 300] width 239 height 32
type input "**********"
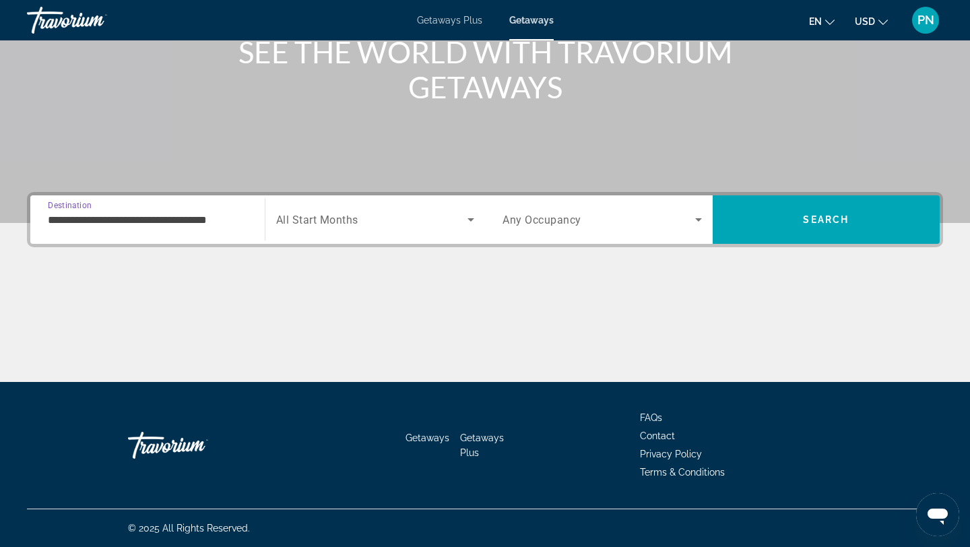
click at [144, 292] on div "Main content" at bounding box center [485, 331] width 916 height 101
click at [380, 234] on div "Search widget" at bounding box center [375, 220] width 199 height 38
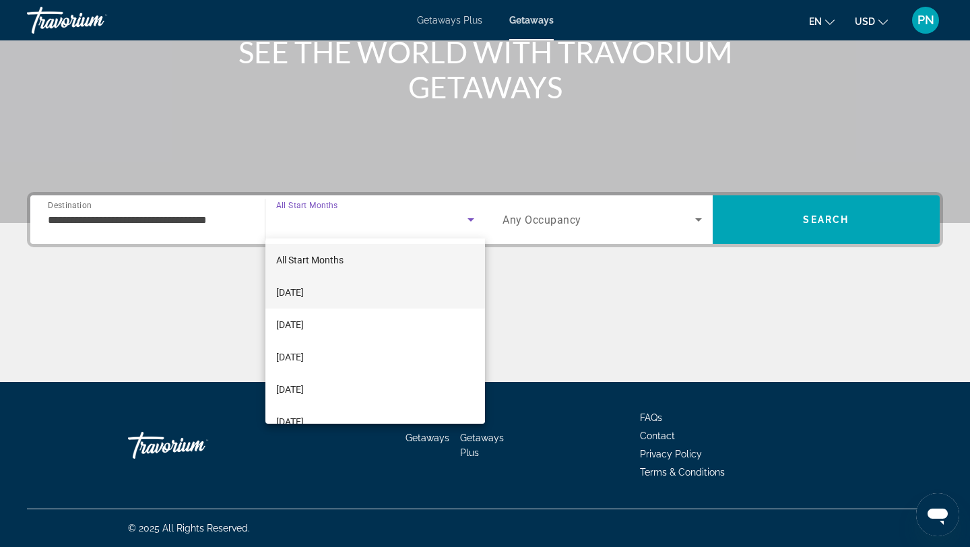
click at [356, 290] on mat-option "October 2025" at bounding box center [375, 292] width 220 height 32
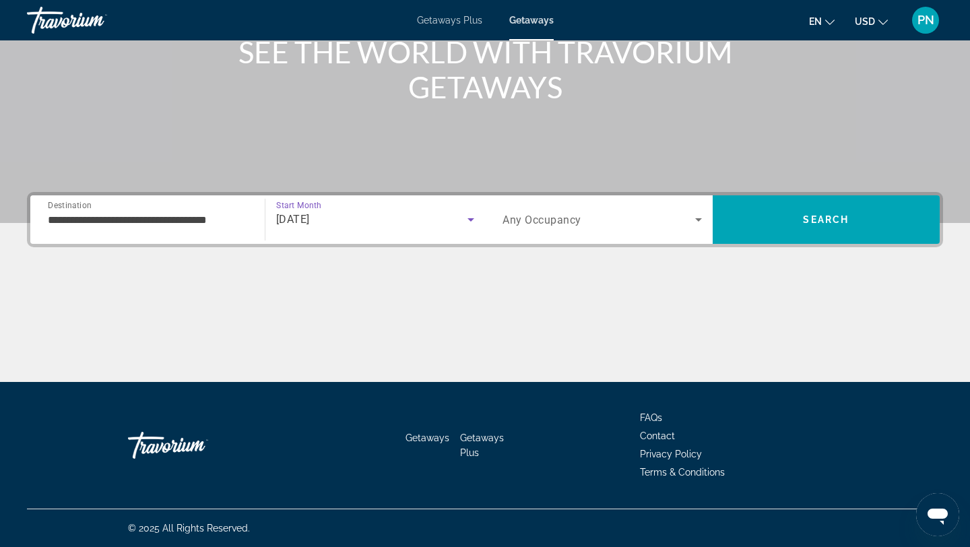
click at [563, 215] on span "Any Occupancy" at bounding box center [542, 220] width 79 height 13
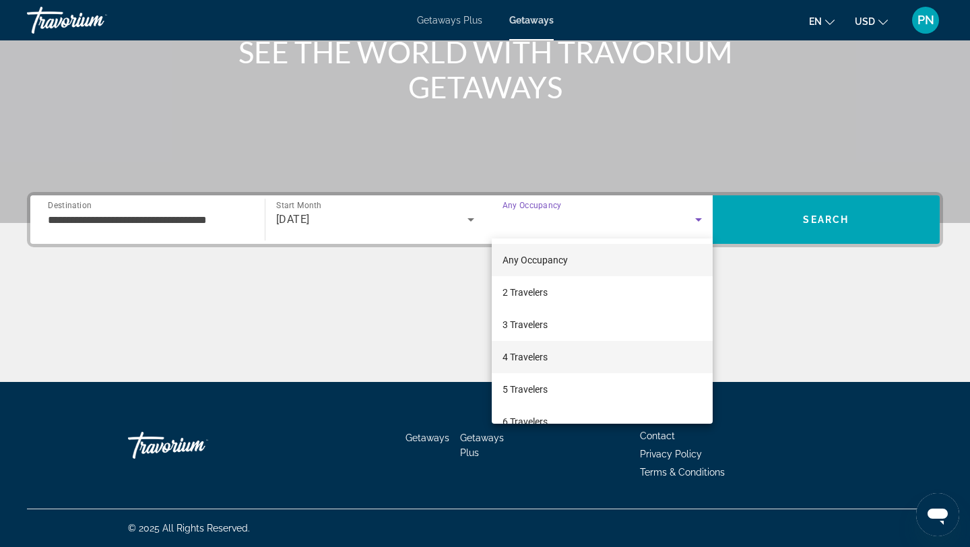
click at [536, 357] on span "4 Travelers" at bounding box center [525, 357] width 45 height 16
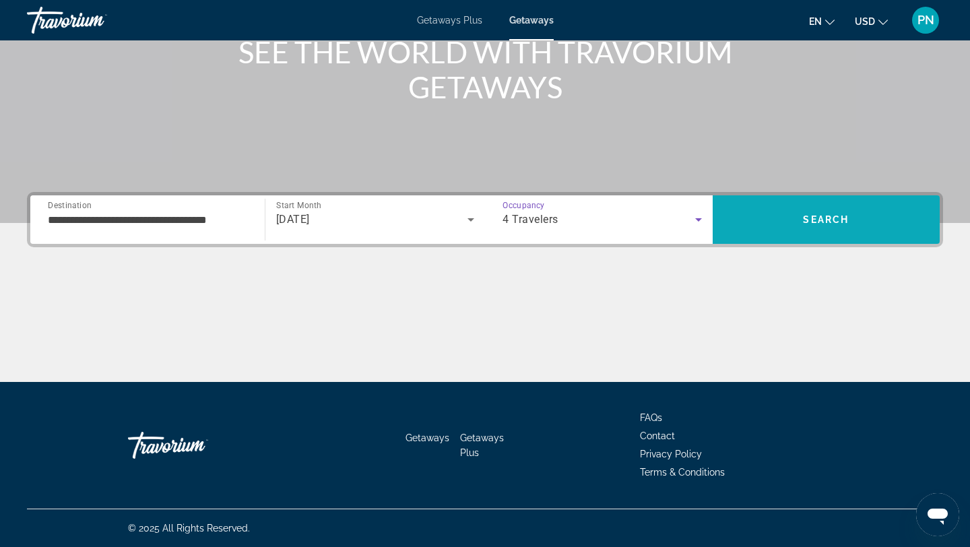
click at [785, 234] on span "Search" at bounding box center [827, 219] width 228 height 32
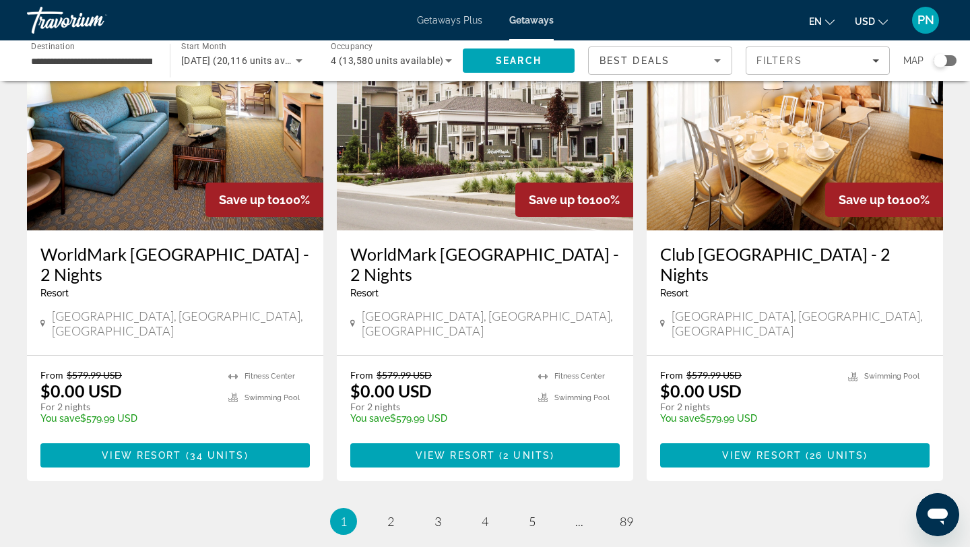
scroll to position [1595, 0]
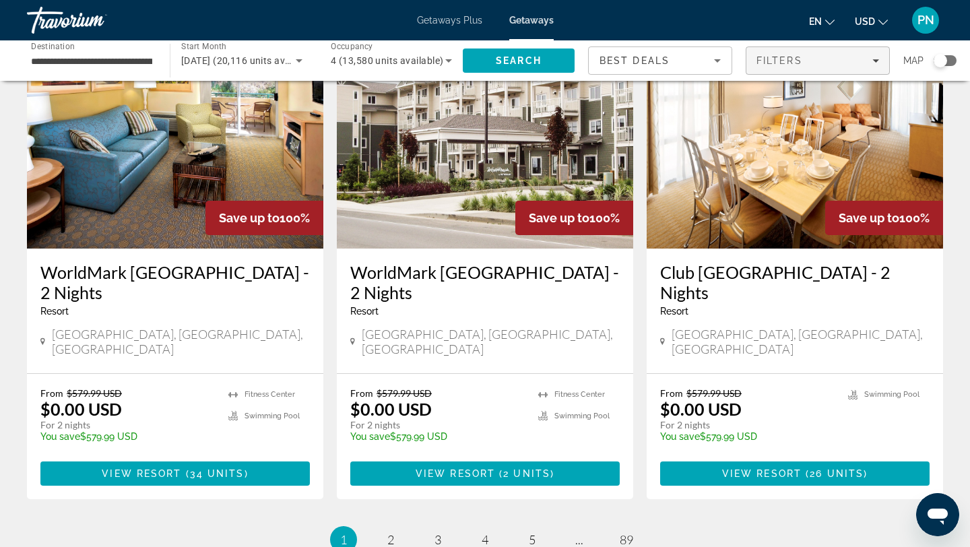
click at [806, 62] on div "Filters" at bounding box center [818, 60] width 123 height 11
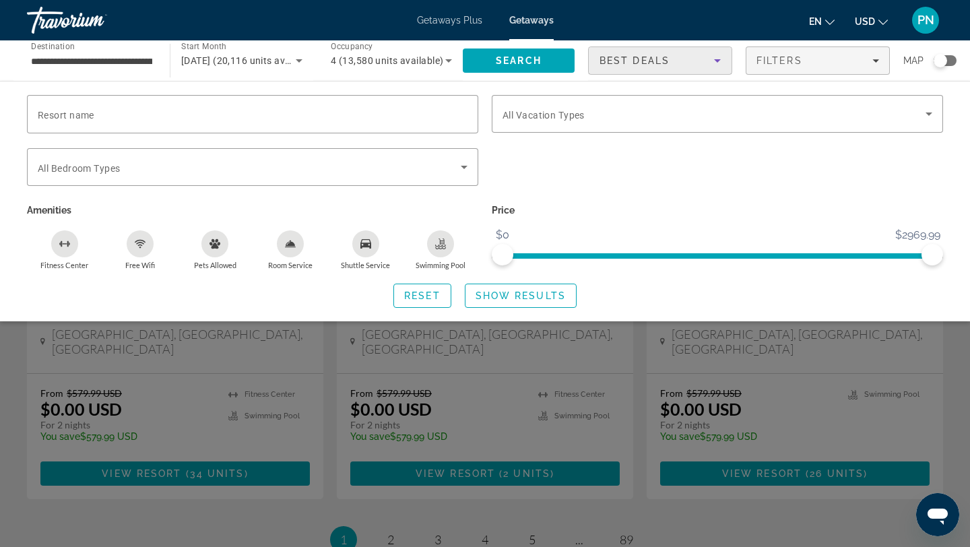
click at [653, 63] on span "Best Deals" at bounding box center [635, 60] width 70 height 11
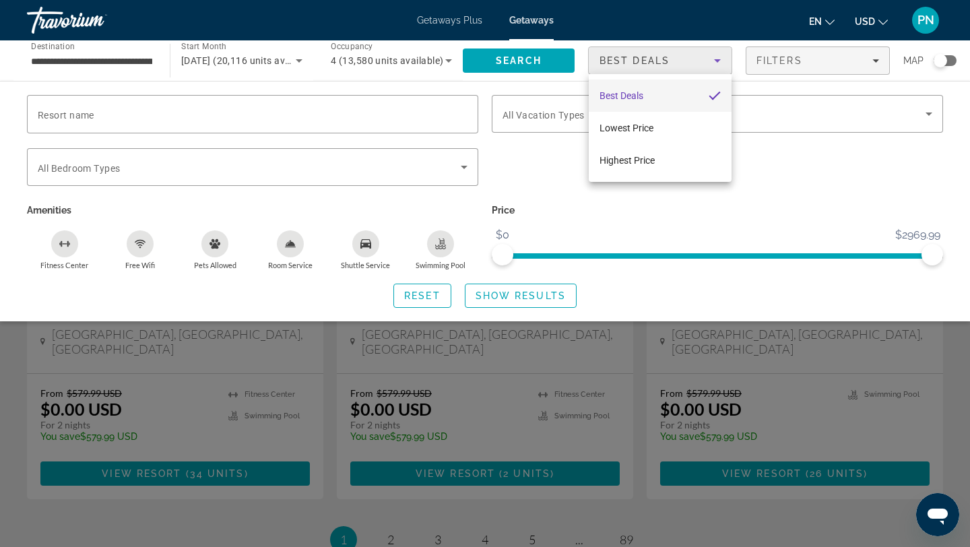
click at [567, 216] on div at bounding box center [485, 273] width 970 height 547
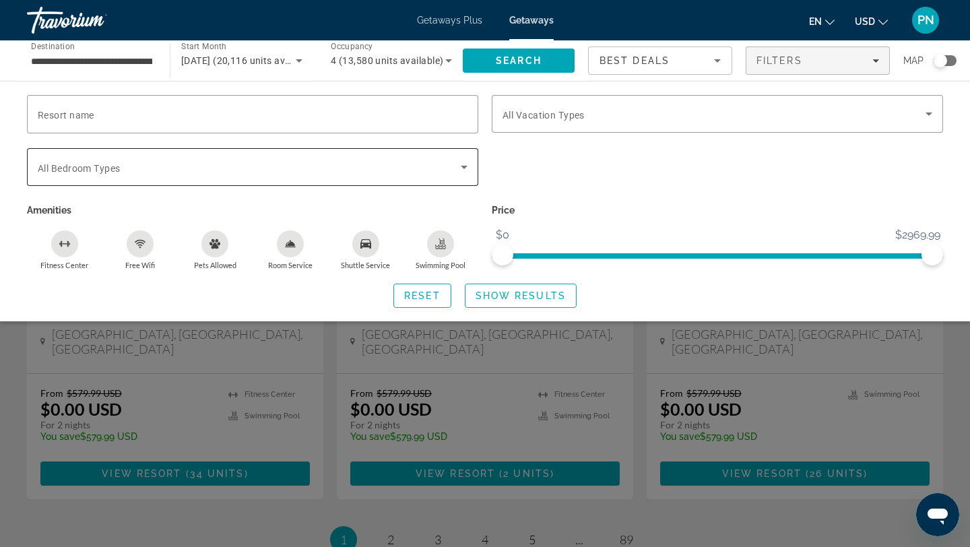
click at [385, 166] on span "Search widget" at bounding box center [249, 167] width 423 height 16
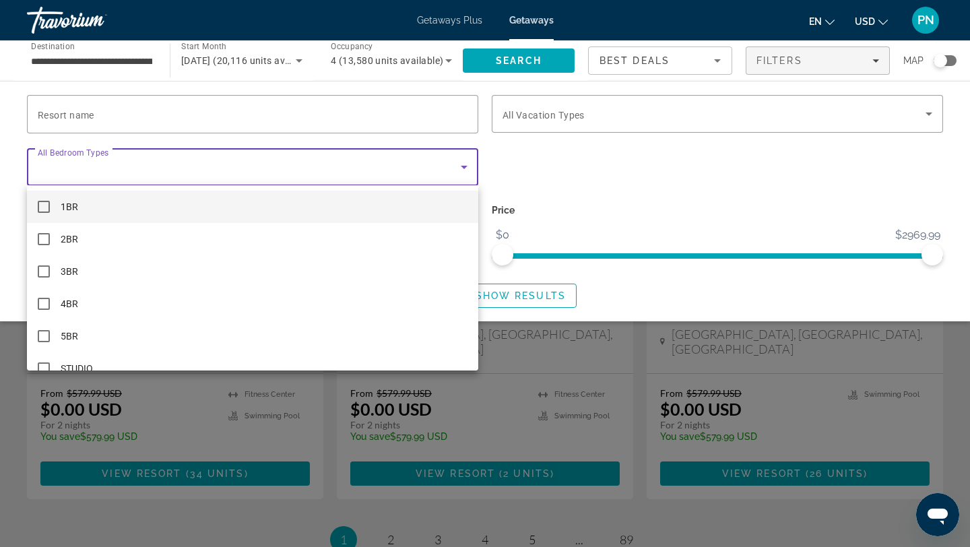
click at [617, 156] on div at bounding box center [485, 273] width 970 height 547
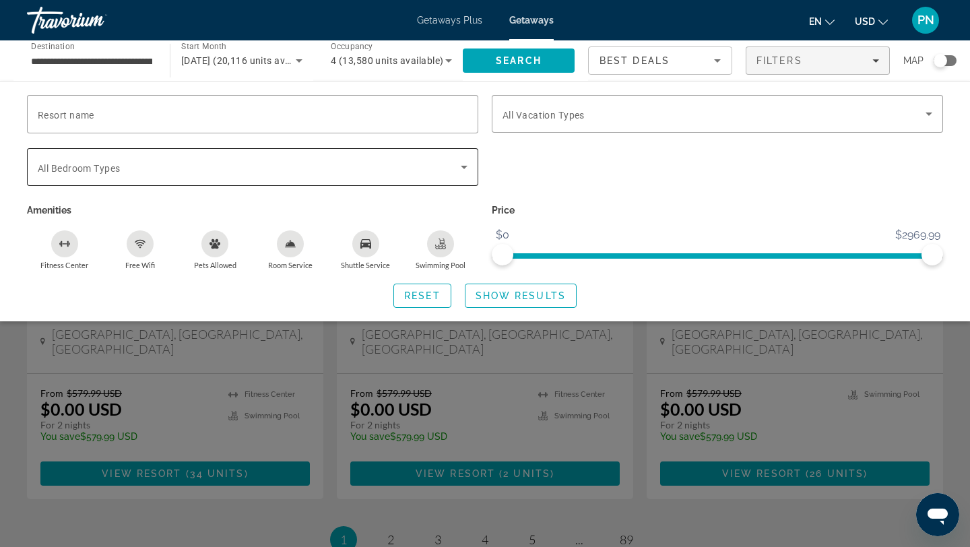
click at [389, 153] on div "Search widget" at bounding box center [253, 167] width 430 height 38
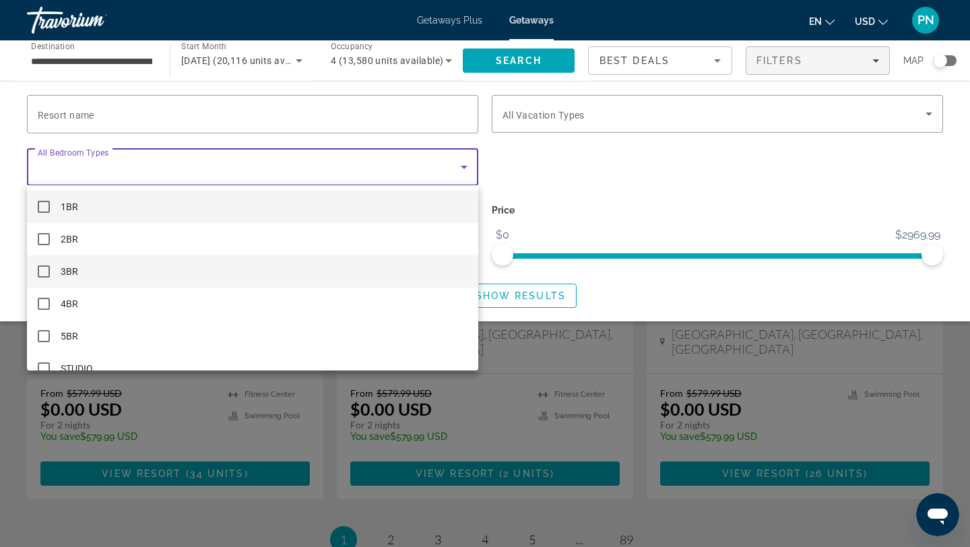
click at [259, 272] on mat-option "3BR" at bounding box center [252, 271] width 451 height 32
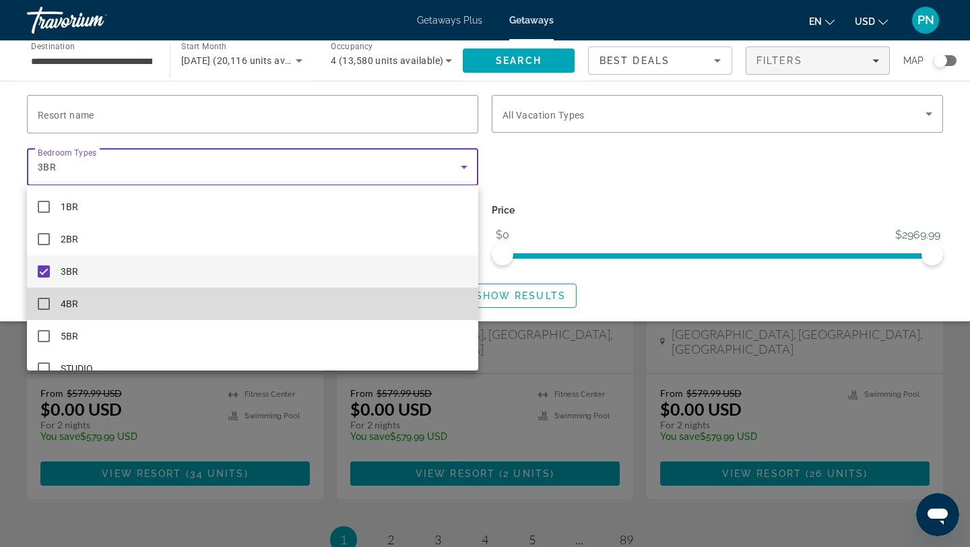
click at [248, 292] on mat-option "4BR" at bounding box center [252, 304] width 451 height 32
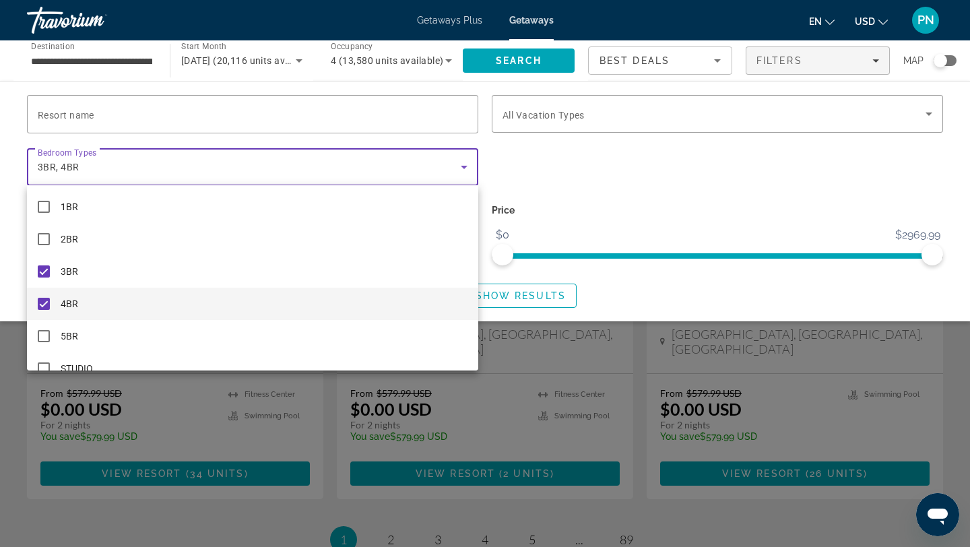
click at [521, 69] on div at bounding box center [485, 273] width 970 height 547
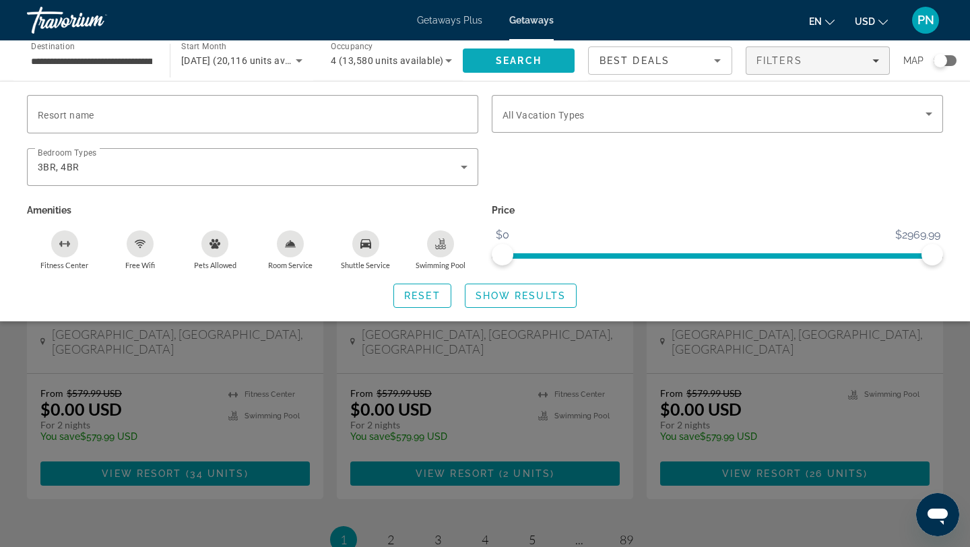
click at [525, 54] on span "Search" at bounding box center [519, 60] width 112 height 32
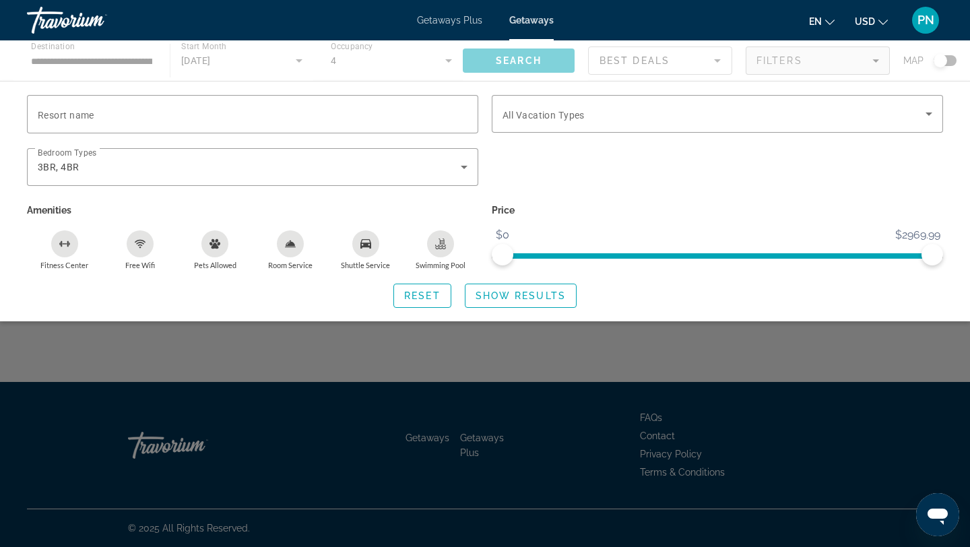
click at [569, 213] on p "Price" at bounding box center [717, 210] width 451 height 19
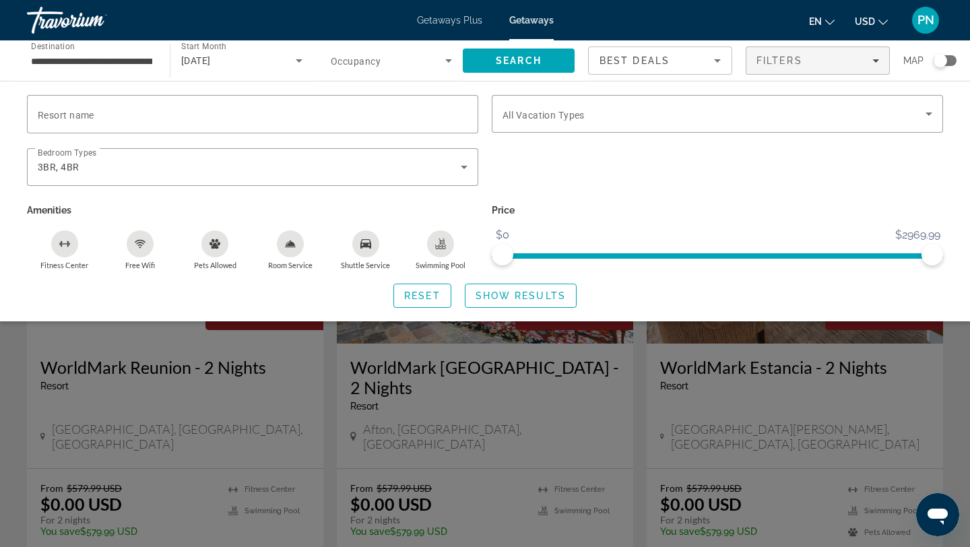
click at [377, 365] on div "Search widget" at bounding box center [485, 374] width 970 height 345
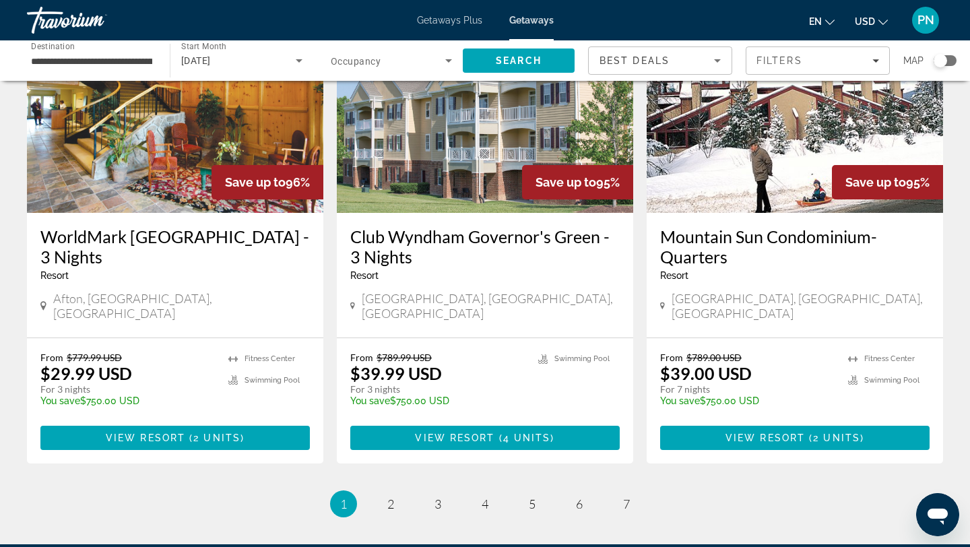
scroll to position [1615, 0]
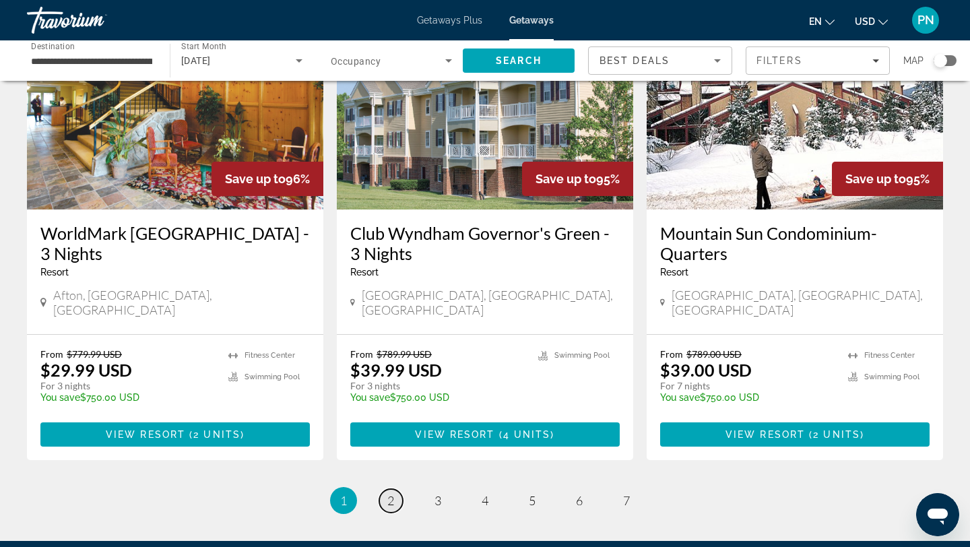
click at [400, 489] on link "page 2" at bounding box center [391, 501] width 24 height 24
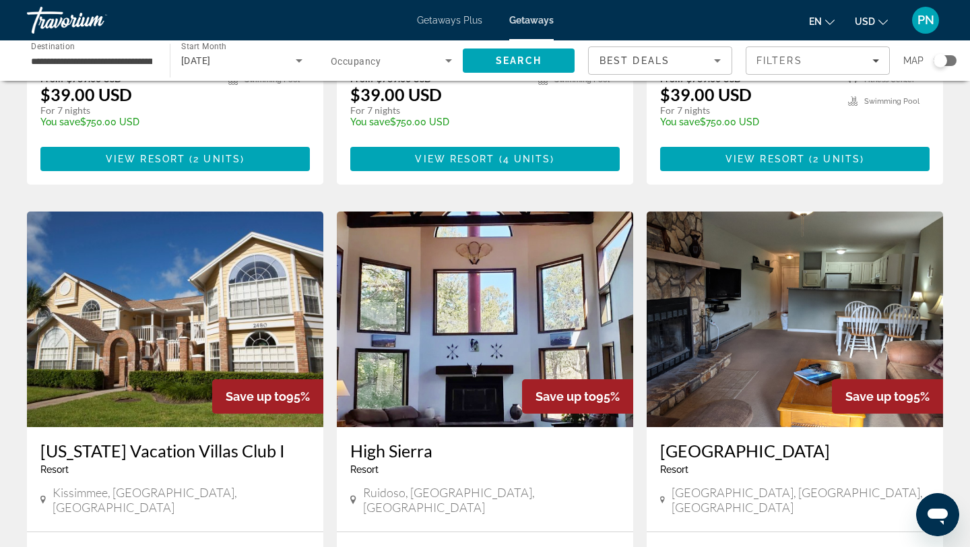
scroll to position [931, 0]
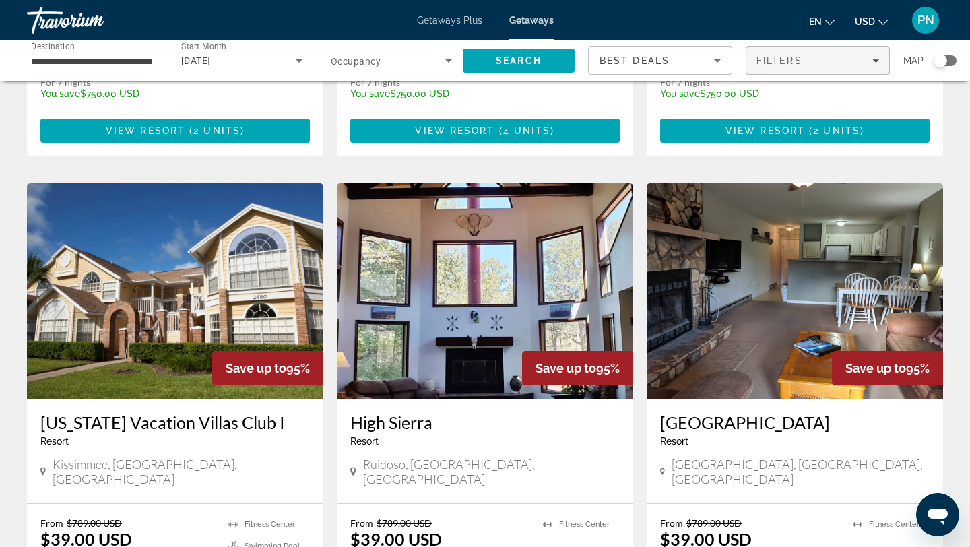
click at [854, 59] on div "Filters" at bounding box center [818, 60] width 123 height 11
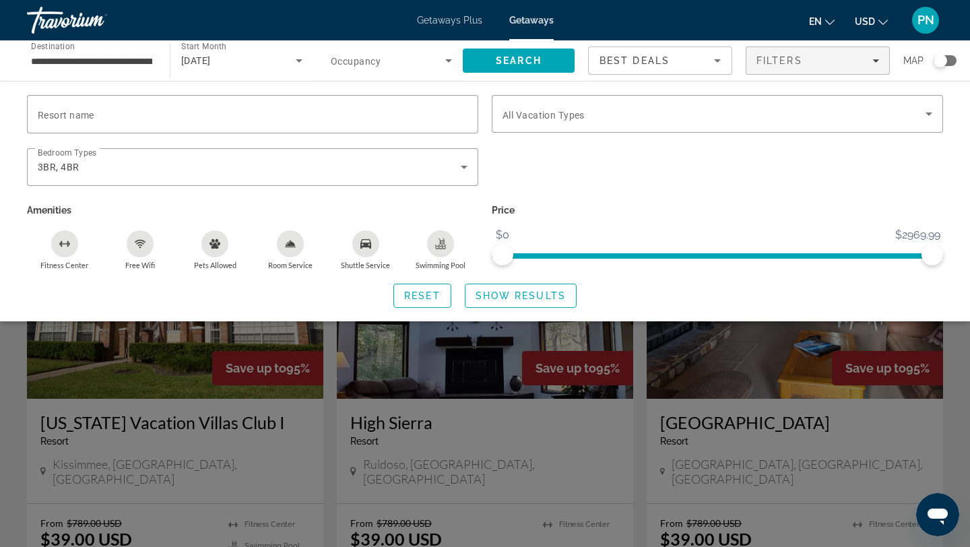
click at [798, 91] on div "Resort name Vacation Types All Vacation Types Bedroom Types All Bedroom Types 3…" at bounding box center [485, 201] width 970 height 240
click at [466, 15] on span "Getaways Plus" at bounding box center [449, 20] width 65 height 11
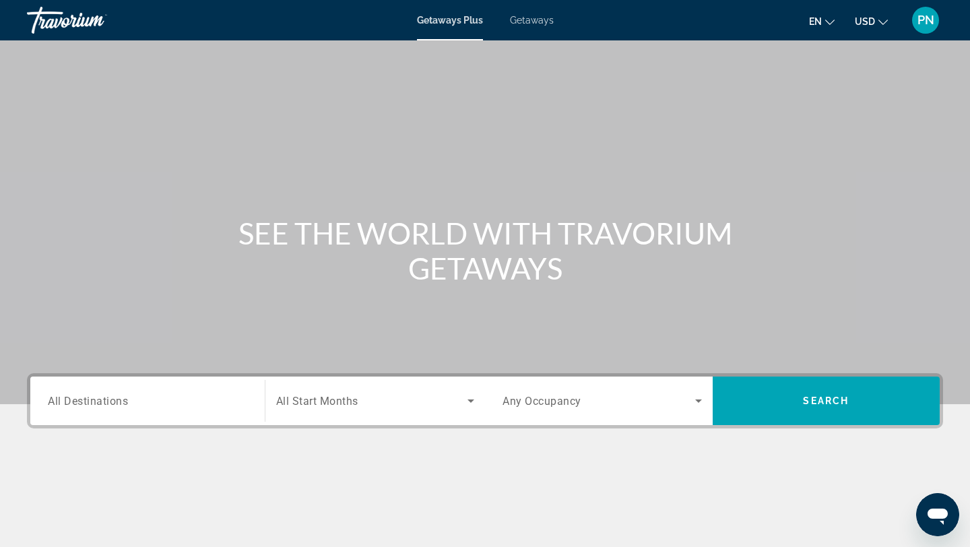
click at [193, 406] on input "Destination All Destinations" at bounding box center [147, 401] width 199 height 16
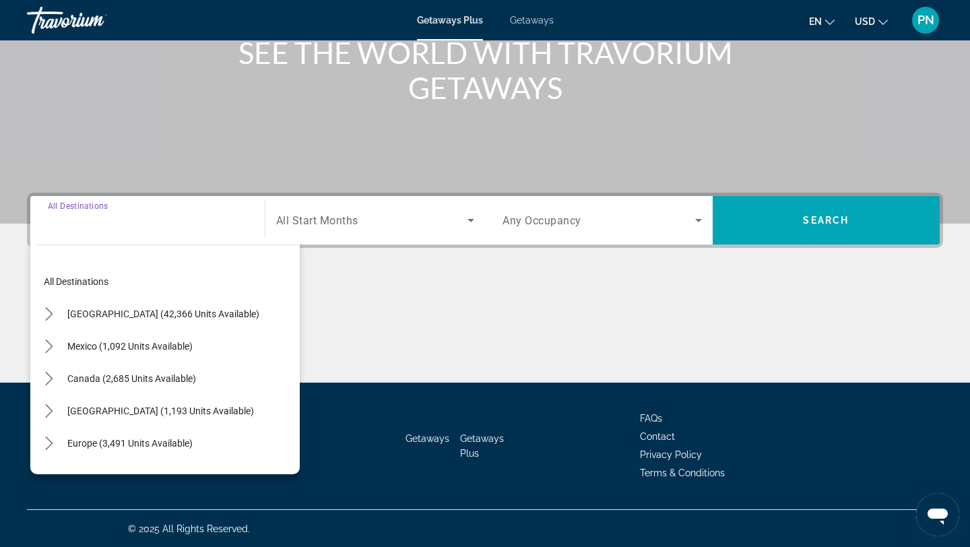
scroll to position [181, 0]
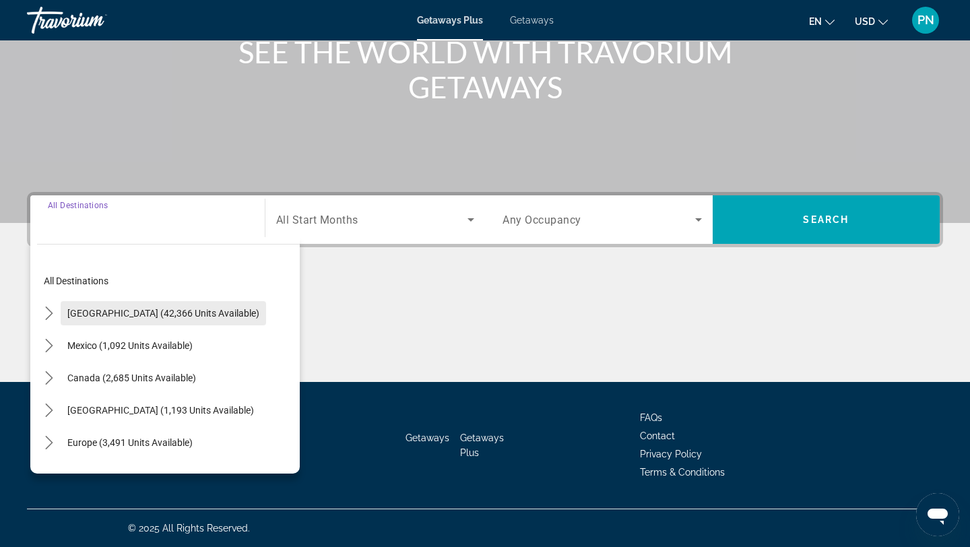
click at [188, 315] on span "United States (42,366 units available)" at bounding box center [163, 313] width 192 height 11
type input "**********"
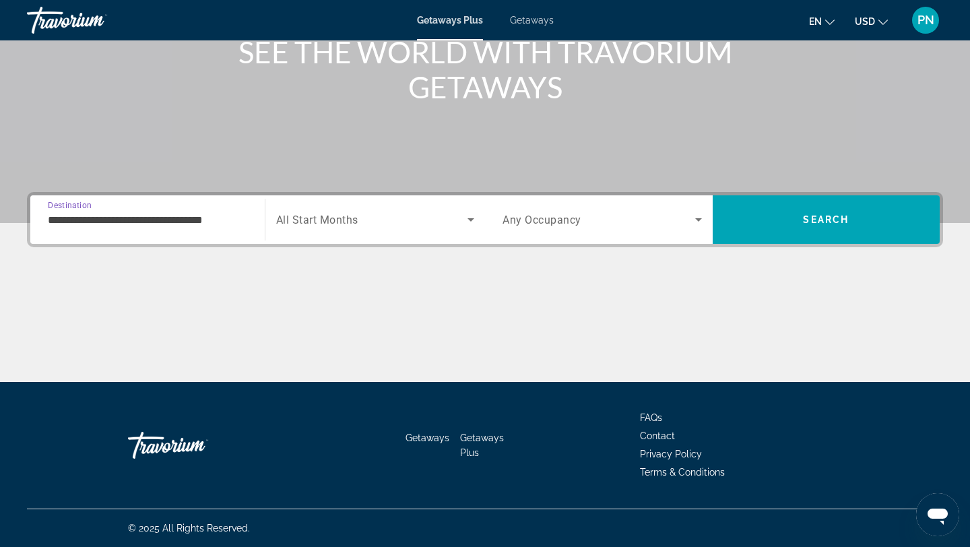
click at [579, 218] on span "Any Occupancy" at bounding box center [542, 220] width 79 height 13
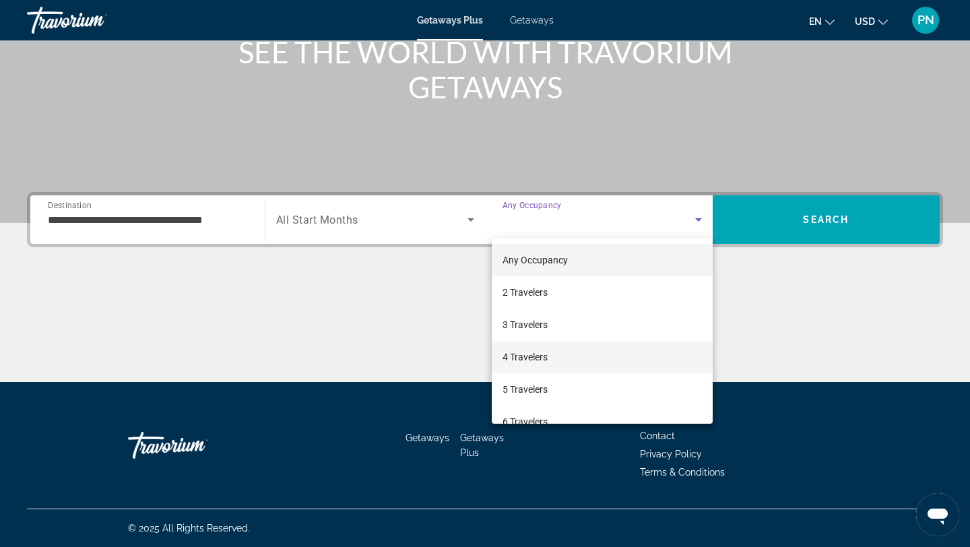
click at [577, 352] on mat-option "4 Travelers" at bounding box center [602, 357] width 221 height 32
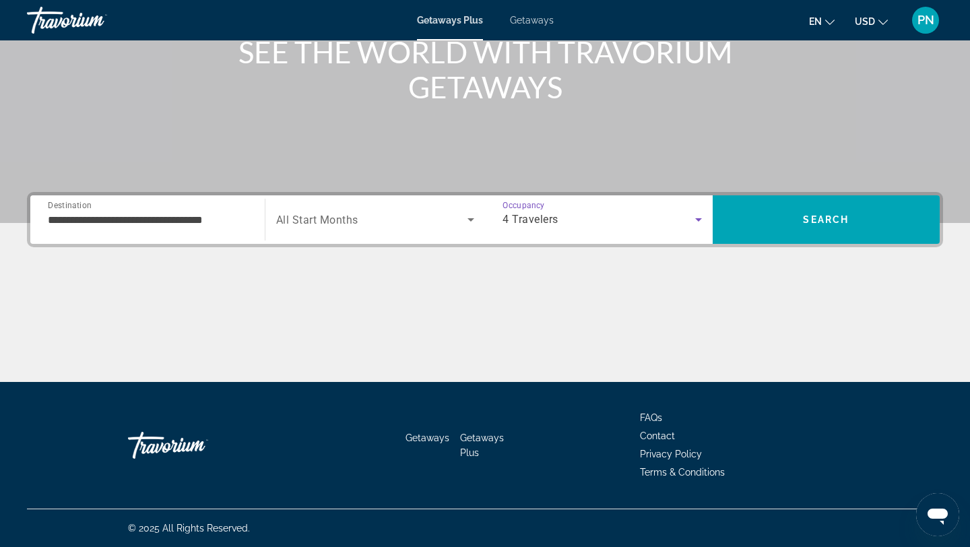
click at [447, 216] on span "Search widget" at bounding box center [372, 220] width 192 height 16
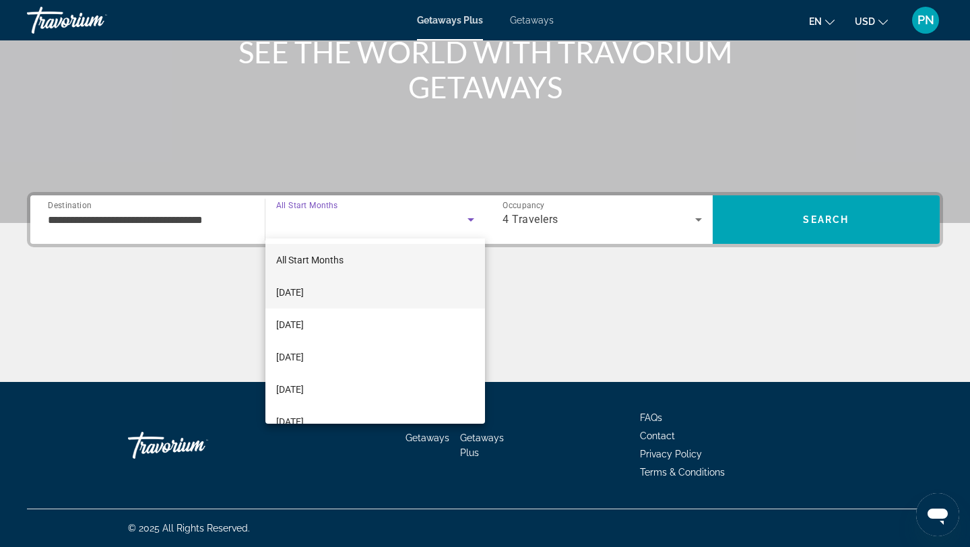
click at [429, 295] on mat-option "October 2025" at bounding box center [375, 292] width 220 height 32
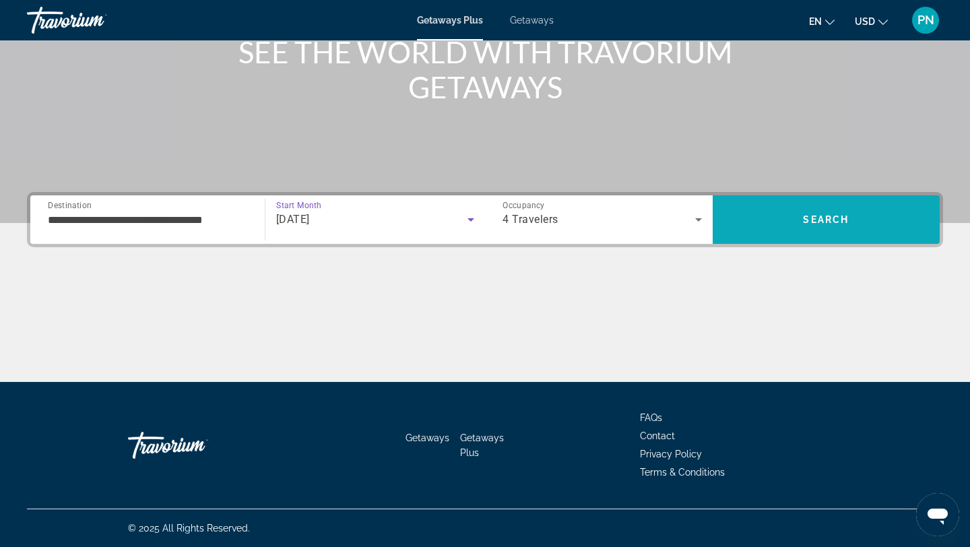
click at [769, 216] on span "Search" at bounding box center [827, 219] width 228 height 32
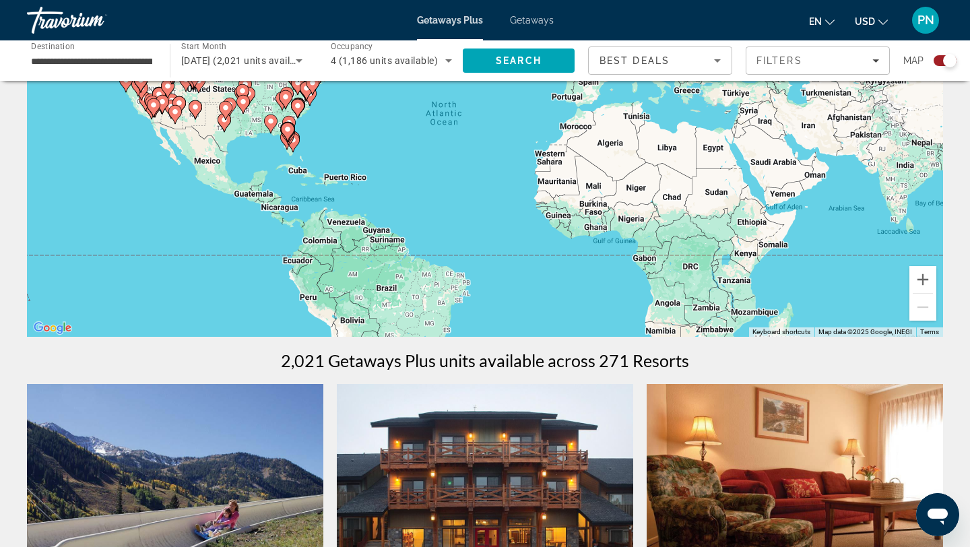
scroll to position [163, 0]
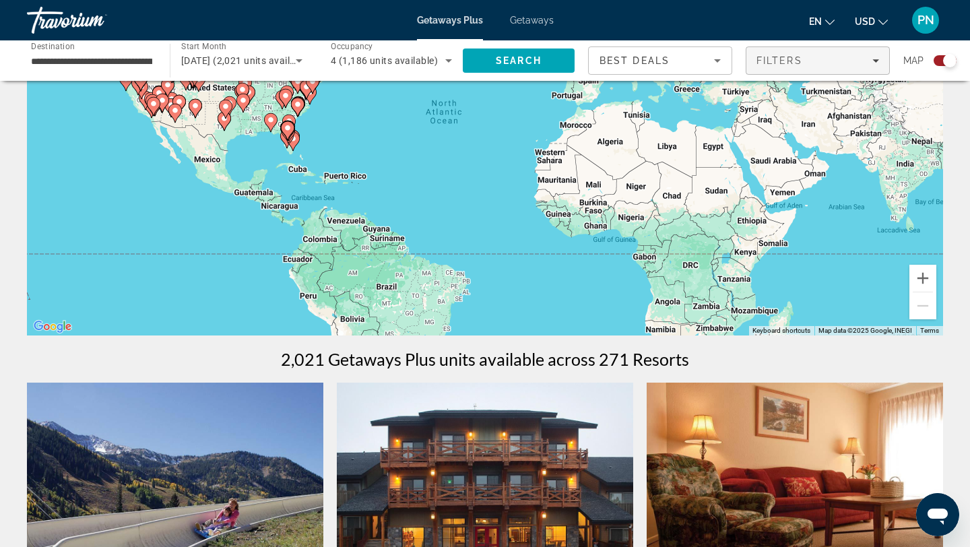
click at [829, 72] on span "Filters" at bounding box center [817, 60] width 143 height 32
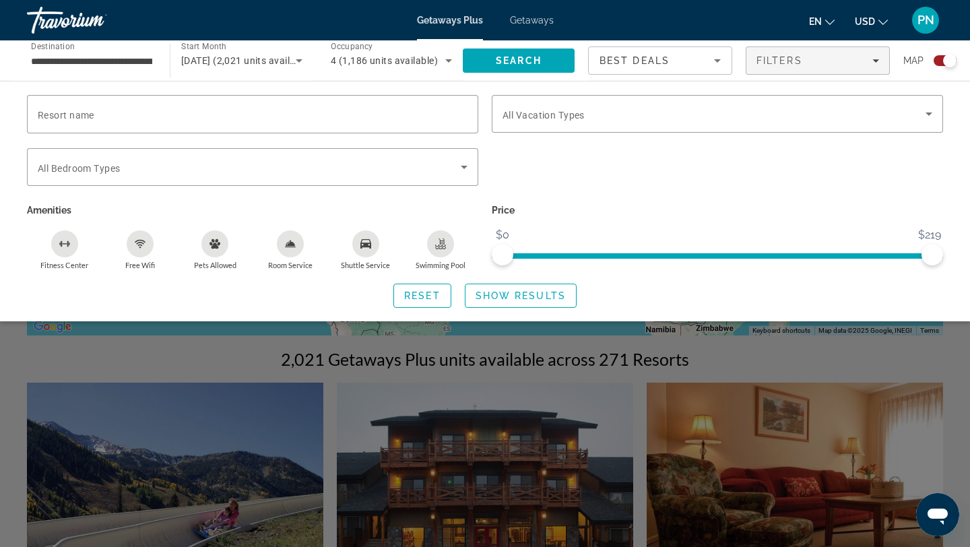
click at [731, 443] on div "Search widget" at bounding box center [485, 374] width 970 height 345
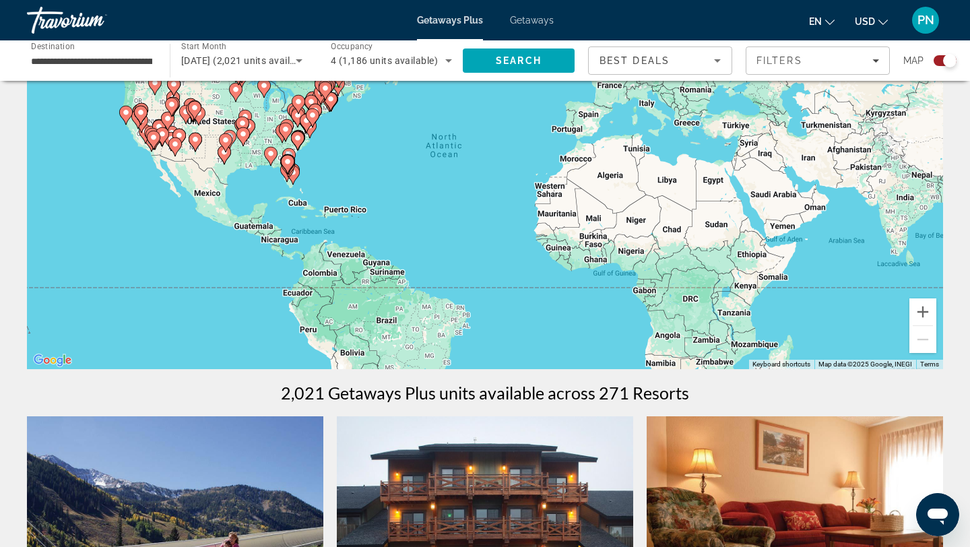
scroll to position [131, 0]
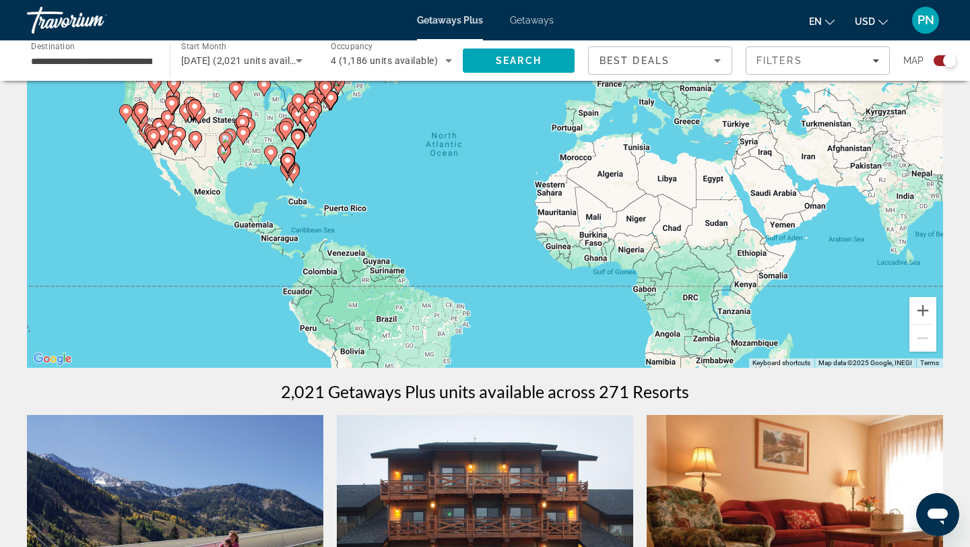
click at [147, 131] on gmp-advanced-marker "Main content" at bounding box center [153, 139] width 13 height 20
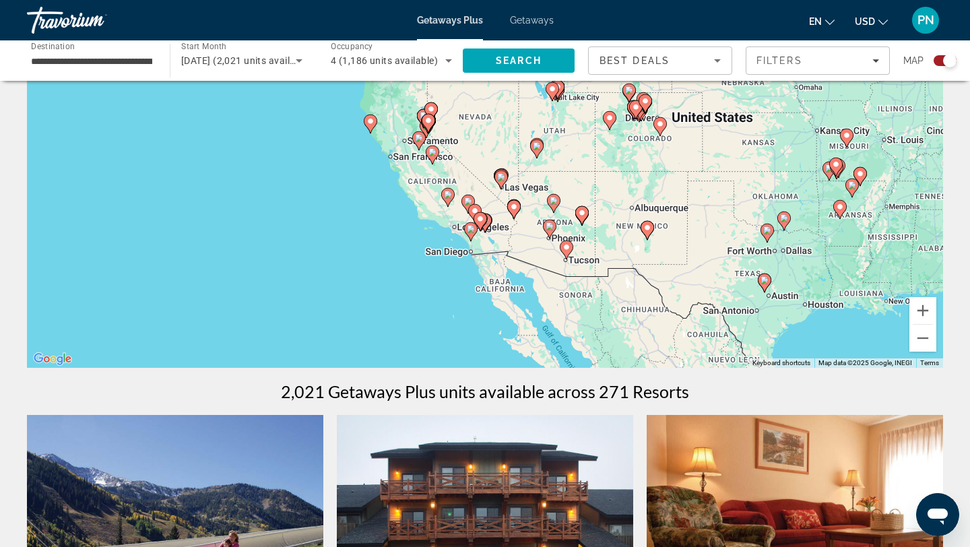
drag, startPoint x: 387, startPoint y: 201, endPoint x: 381, endPoint y: 269, distance: 68.4
click at [381, 269] on div "To activate drag with keyboard, press Alt + Enter. Once in keyboard drag state,…" at bounding box center [485, 166] width 916 height 404
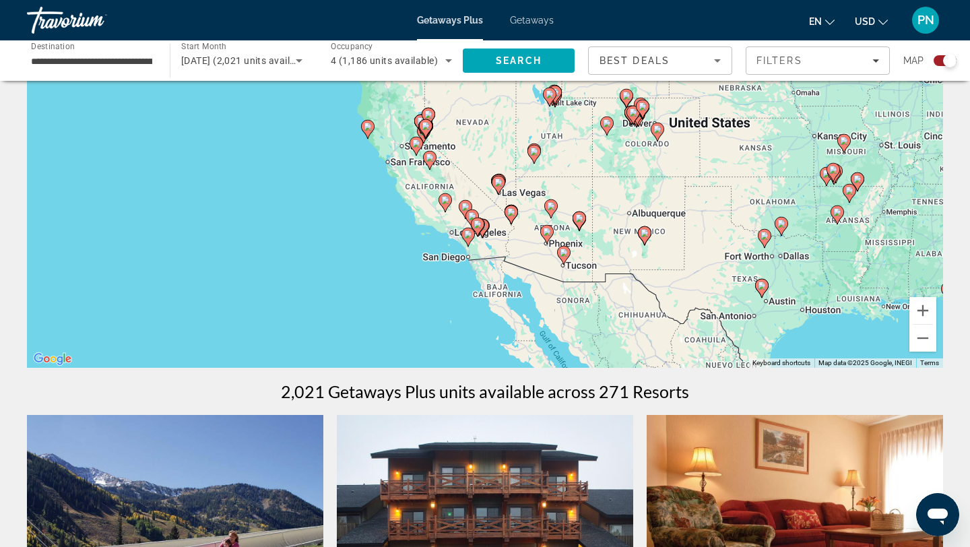
click at [445, 203] on image "Main content" at bounding box center [445, 200] width 8 height 8
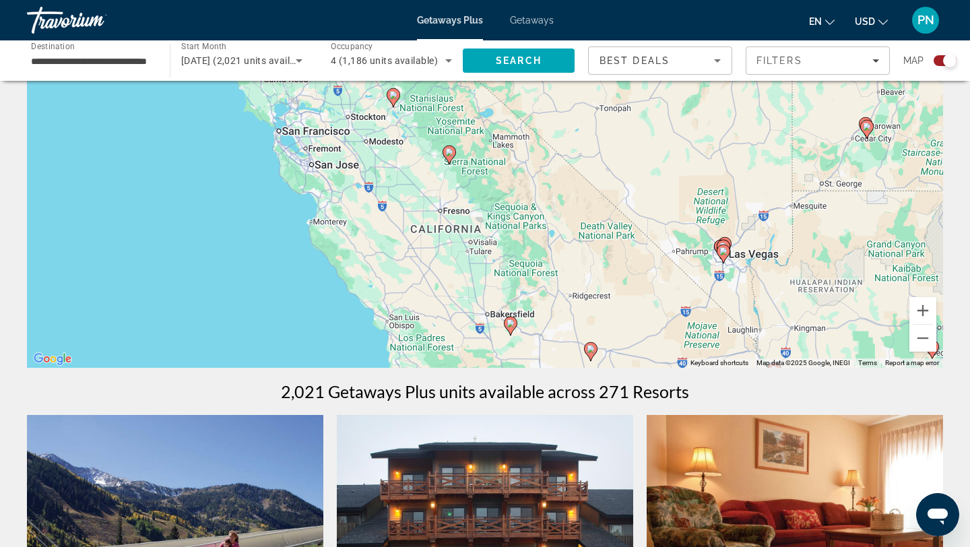
drag, startPoint x: 439, startPoint y: 191, endPoint x: 461, endPoint y: 362, distance: 171.9
click at [461, 362] on div "To activate drag with keyboard, press Alt + Enter. Once in keyboard drag state,…" at bounding box center [485, 166] width 916 height 404
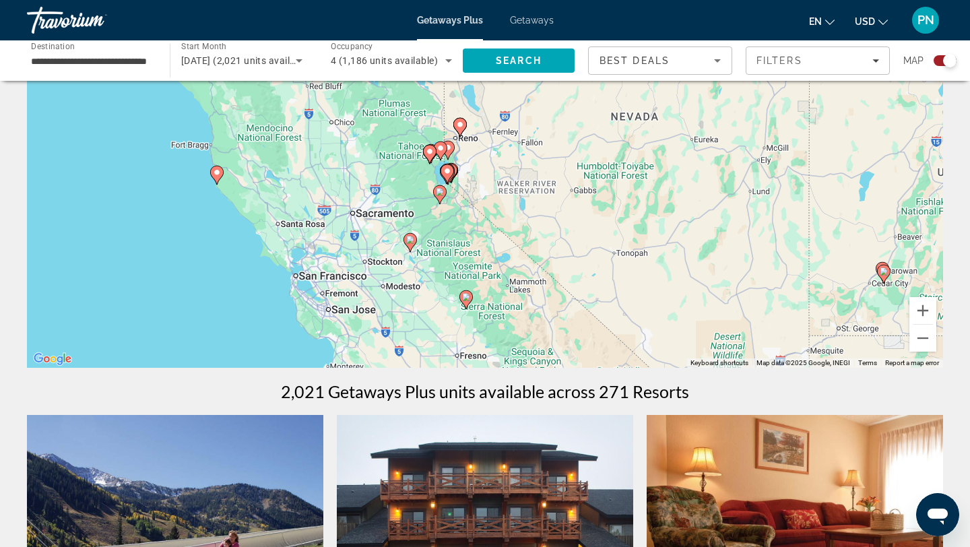
drag, startPoint x: 451, startPoint y: 278, endPoint x: 472, endPoint y: 432, distance: 155.7
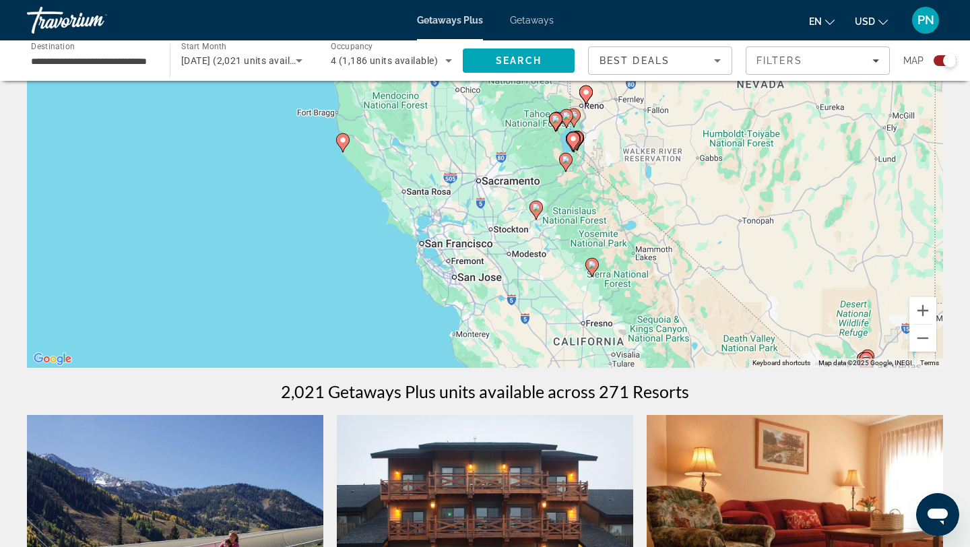
drag, startPoint x: 459, startPoint y: 358, endPoint x: 586, endPoint y: 325, distance: 131.4
click at [586, 325] on div "To activate drag with keyboard, press Alt + Enter. Once in keyboard drag state,…" at bounding box center [485, 166] width 916 height 404
click at [346, 141] on image "Main content" at bounding box center [343, 140] width 8 height 8
type input "**********"
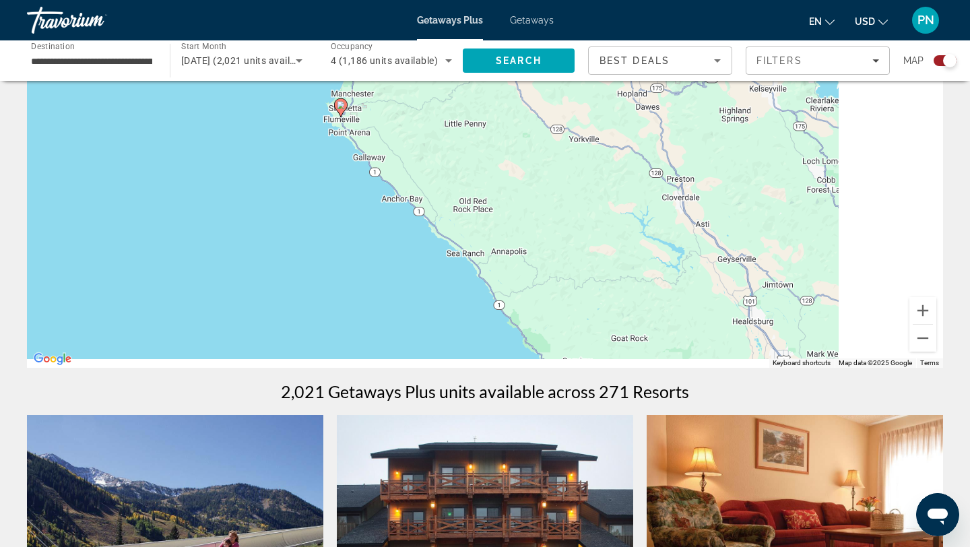
drag, startPoint x: 541, startPoint y: 179, endPoint x: 228, endPoint y: 94, distance: 323.9
click at [229, 94] on div "To navigate, press the arrow keys. To activate drag with keyboard, press Alt + …" at bounding box center [485, 166] width 916 height 404
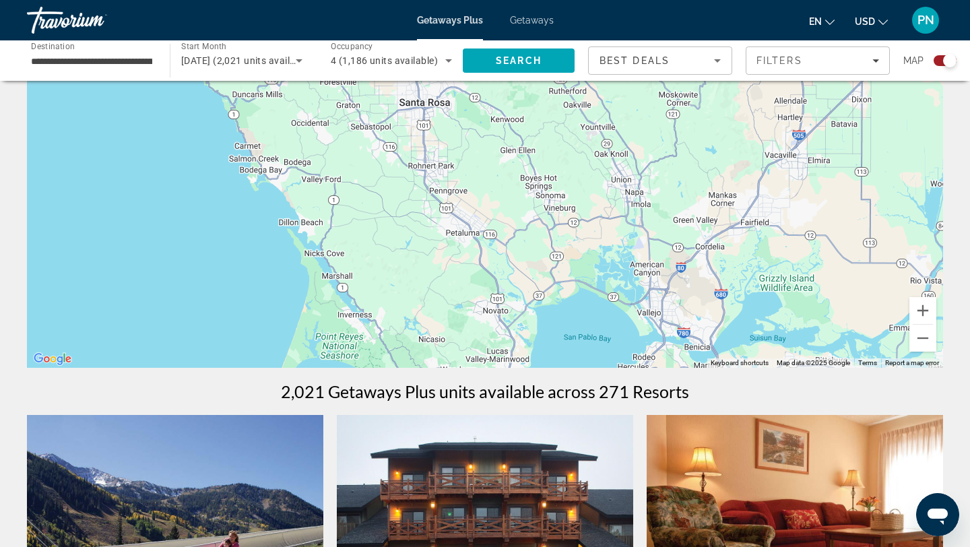
drag, startPoint x: 373, startPoint y: 253, endPoint x: 314, endPoint y: -59, distance: 318.0
click at [314, 0] on html "**********" at bounding box center [485, 142] width 970 height 547
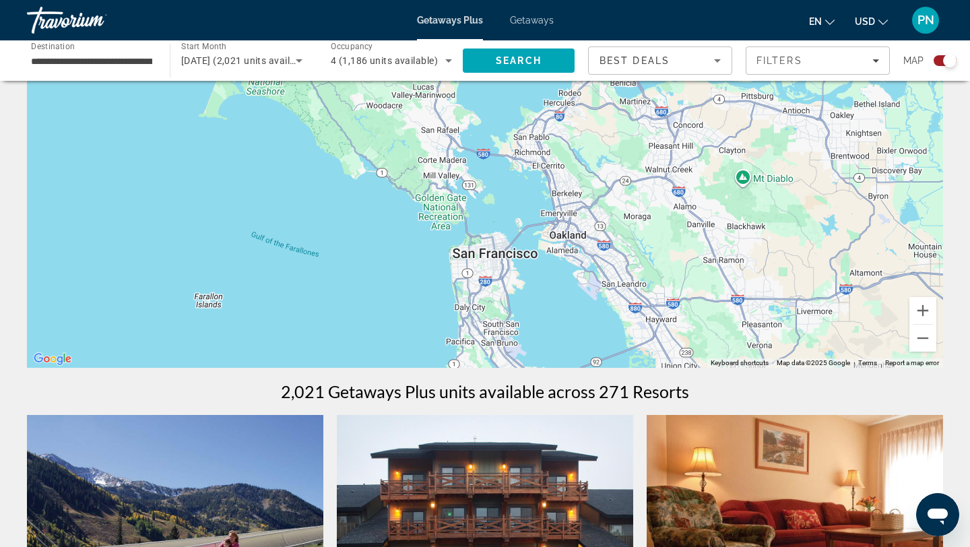
drag, startPoint x: 414, startPoint y: 225, endPoint x: 368, endPoint y: -13, distance: 242.3
click at [368, 0] on html "**********" at bounding box center [485, 142] width 970 height 547
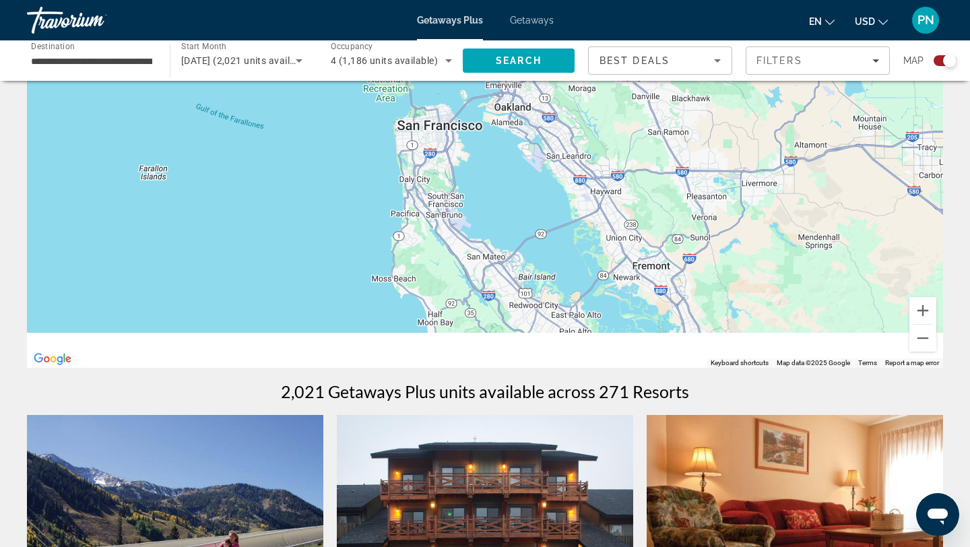
drag, startPoint x: 510, startPoint y: 207, endPoint x: 469, endPoint y: -59, distance: 269.2
click at [469, 0] on html "**********" at bounding box center [485, 142] width 970 height 547
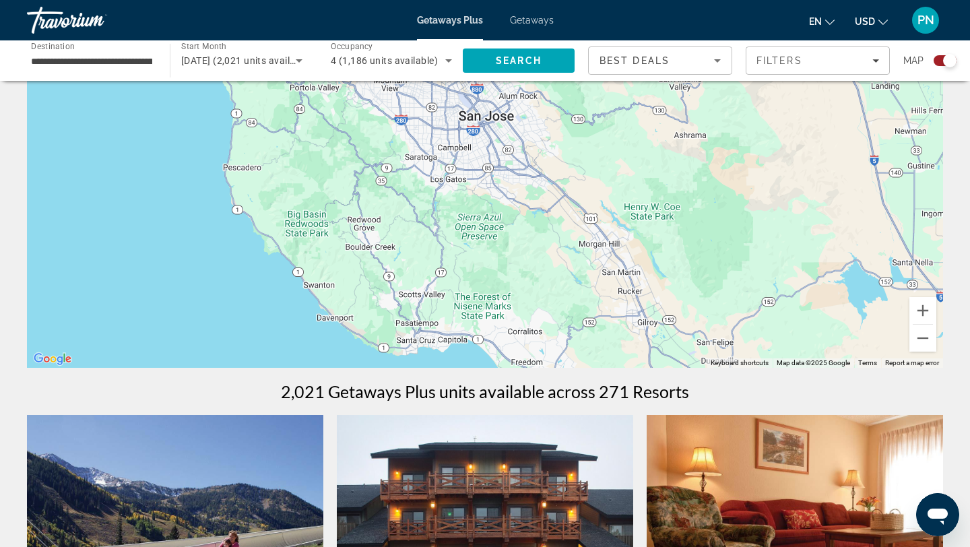
drag, startPoint x: 548, startPoint y: 201, endPoint x: 359, endPoint y: 191, distance: 189.6
click at [359, 191] on div "To navigate, press the arrow keys." at bounding box center [485, 166] width 916 height 404
click at [925, 342] on button "Zoom out" at bounding box center [922, 338] width 27 height 27
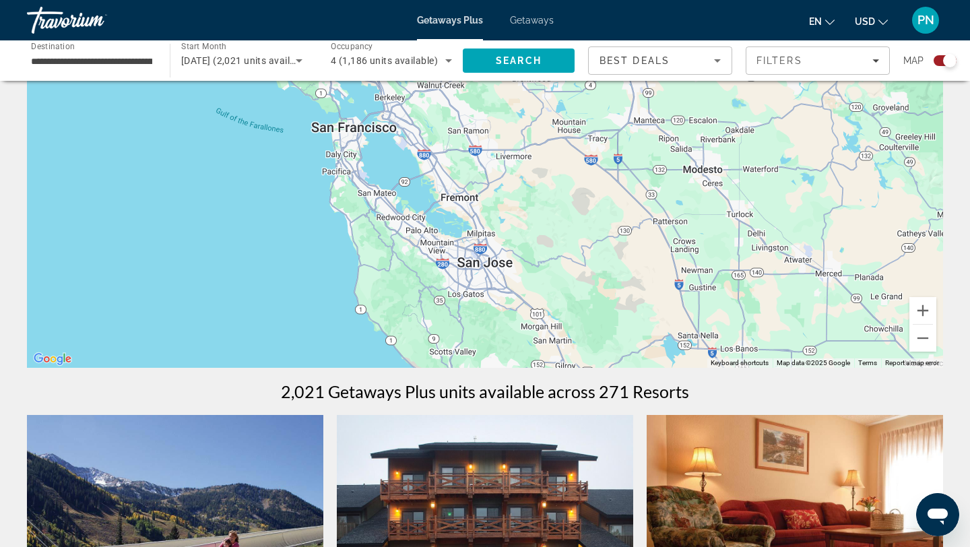
drag, startPoint x: 802, startPoint y: 226, endPoint x: 802, endPoint y: 355, distance: 129.3
click at [802, 356] on div "To navigate, press the arrow keys. To activate drag with keyboard, press Alt + …" at bounding box center [485, 166] width 916 height 404
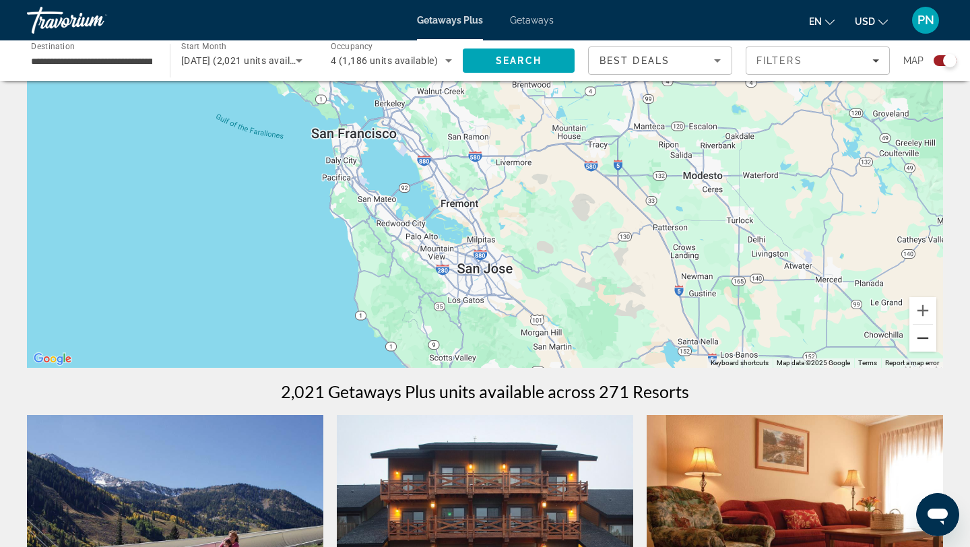
click at [928, 337] on button "Zoom out" at bounding box center [922, 338] width 27 height 27
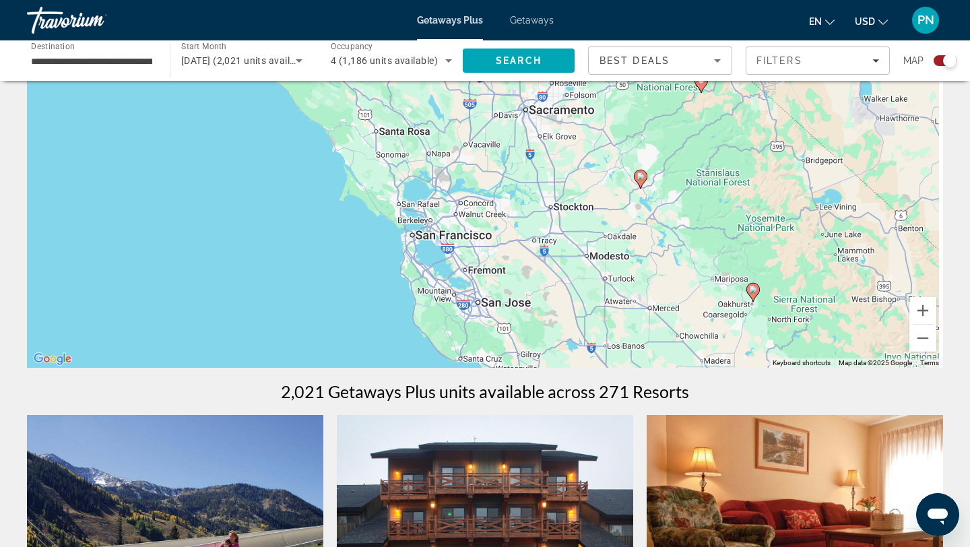
drag, startPoint x: 763, startPoint y: 249, endPoint x: 748, endPoint y: 339, distance: 91.4
click at [748, 339] on div "To navigate, press the arrow keys. To activate drag with keyboard, press Alt + …" at bounding box center [485, 166] width 916 height 404
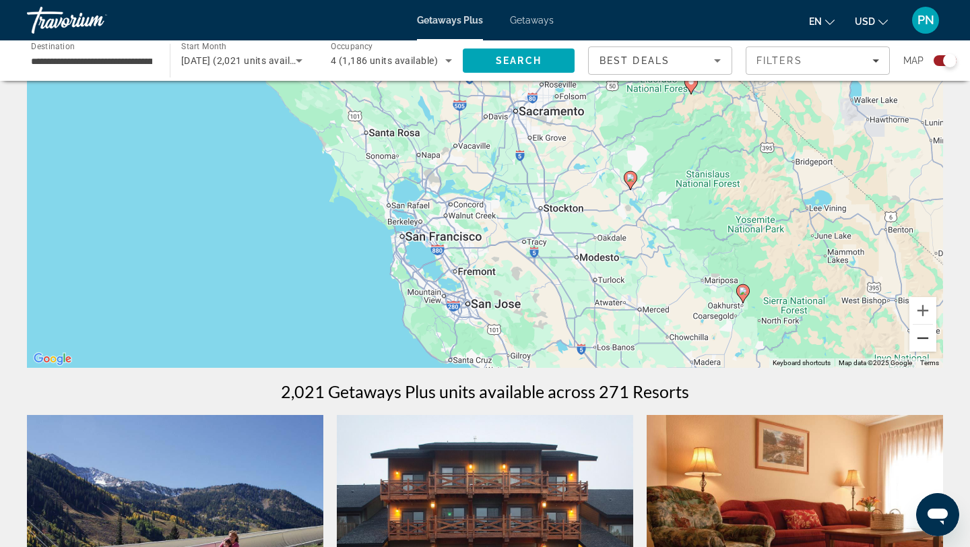
click at [921, 341] on button "Zoom out" at bounding box center [922, 338] width 27 height 27
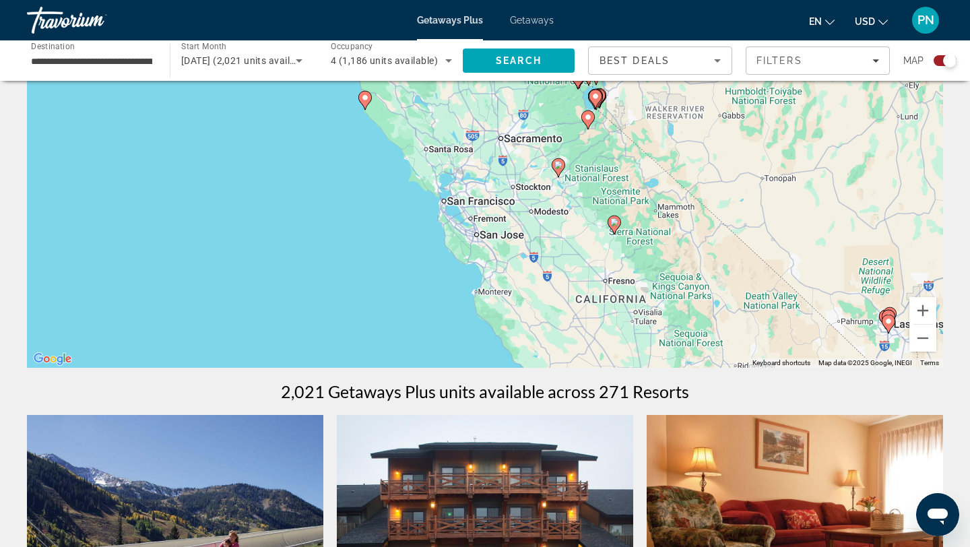
click at [557, 162] on image "Main content" at bounding box center [558, 165] width 8 height 8
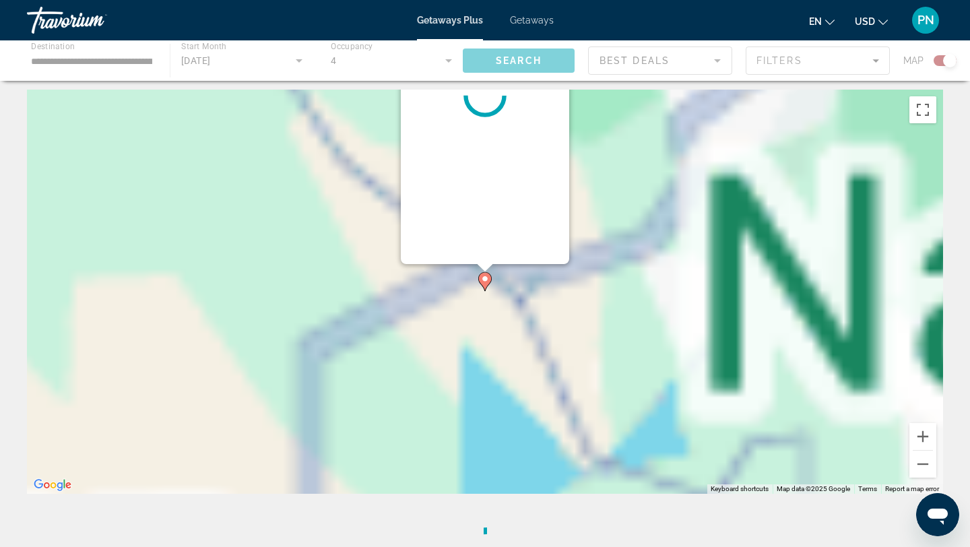
scroll to position [0, 0]
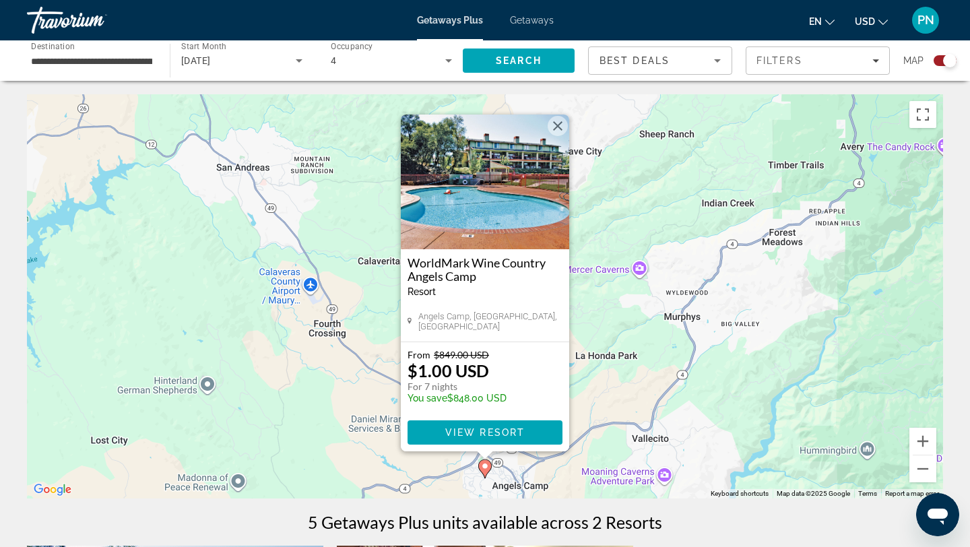
click at [552, 128] on button "Close" at bounding box center [558, 126] width 20 height 20
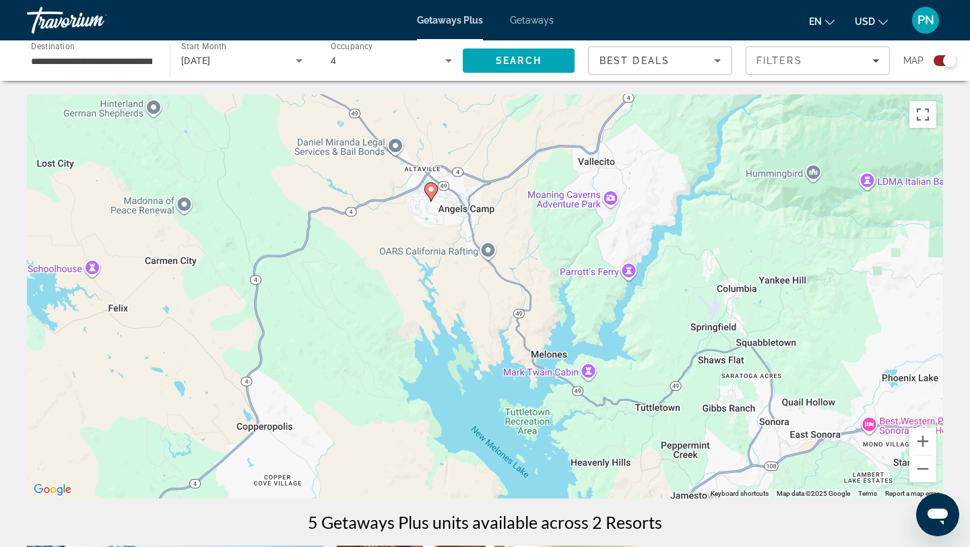
drag, startPoint x: 581, startPoint y: 373, endPoint x: 527, endPoint y: 90, distance: 287.9
click at [527, 90] on div "**********" at bounding box center [485, 546] width 970 height 1093
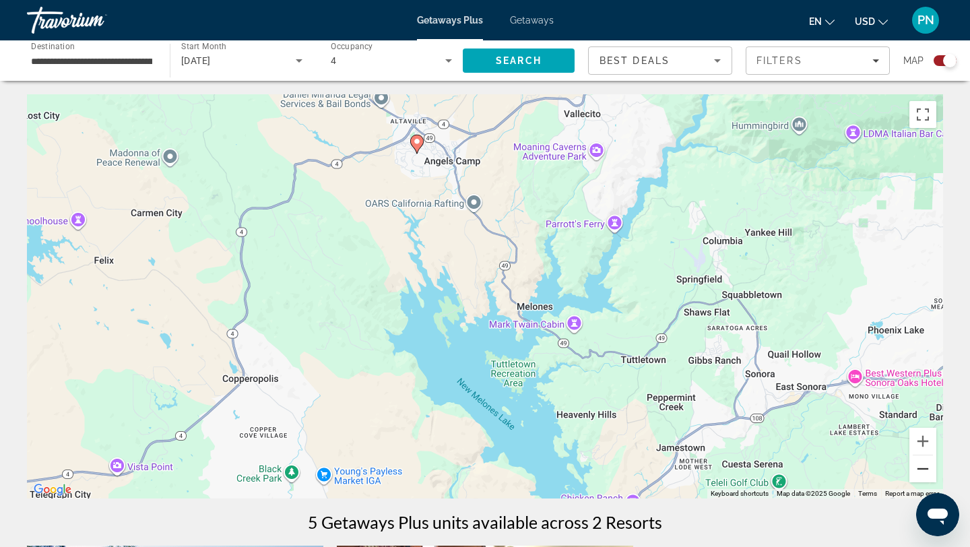
click at [921, 474] on button "Zoom out" at bounding box center [922, 468] width 27 height 27
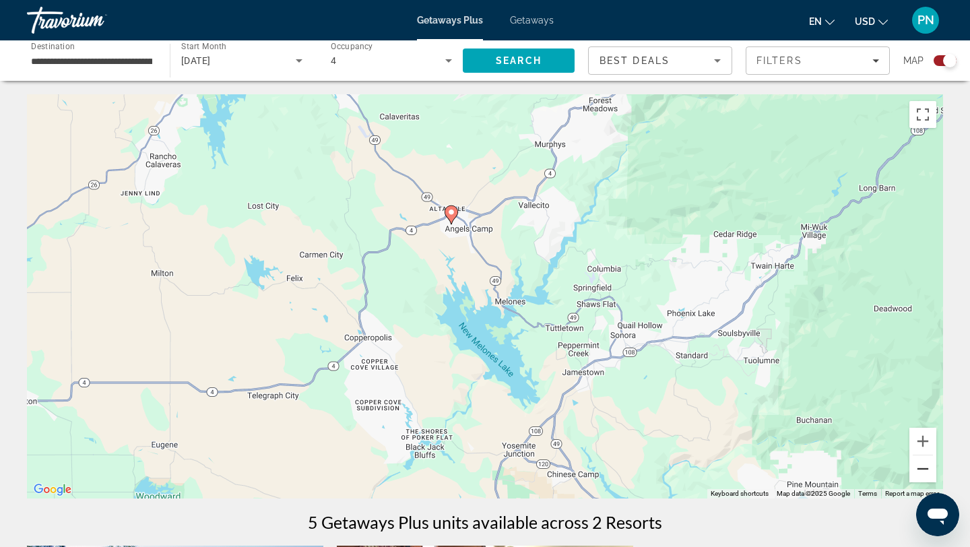
click at [921, 474] on button "Zoom out" at bounding box center [922, 468] width 27 height 27
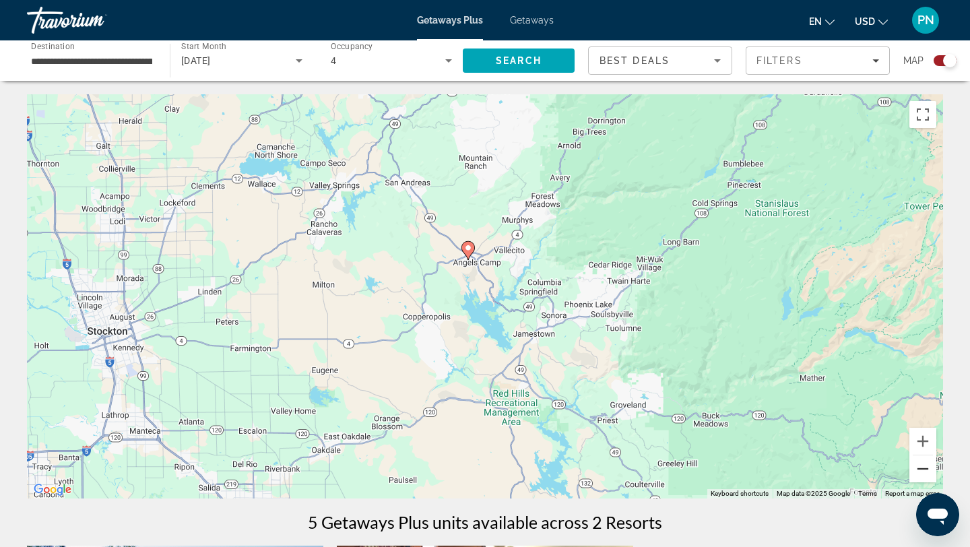
click at [921, 474] on button "Zoom out" at bounding box center [922, 468] width 27 height 27
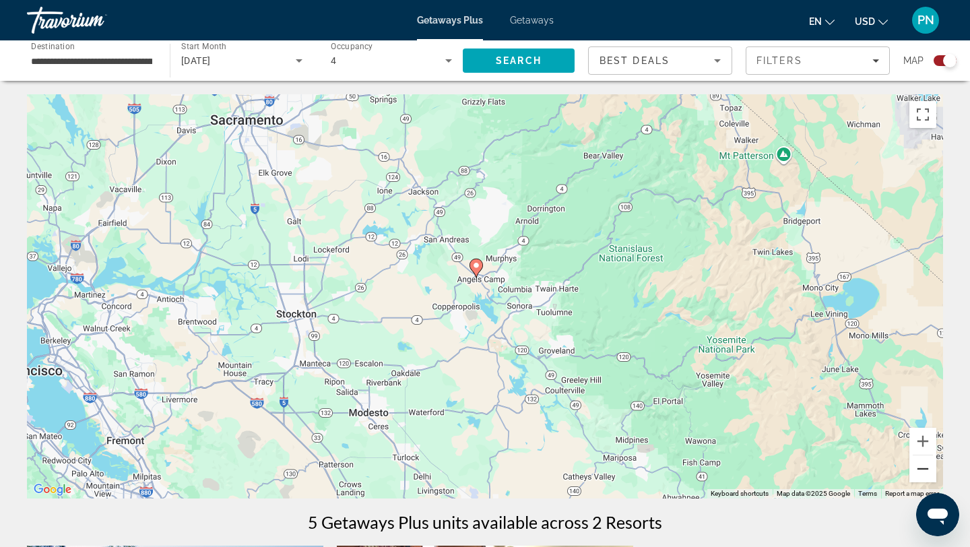
click at [921, 474] on button "Zoom out" at bounding box center [922, 468] width 27 height 27
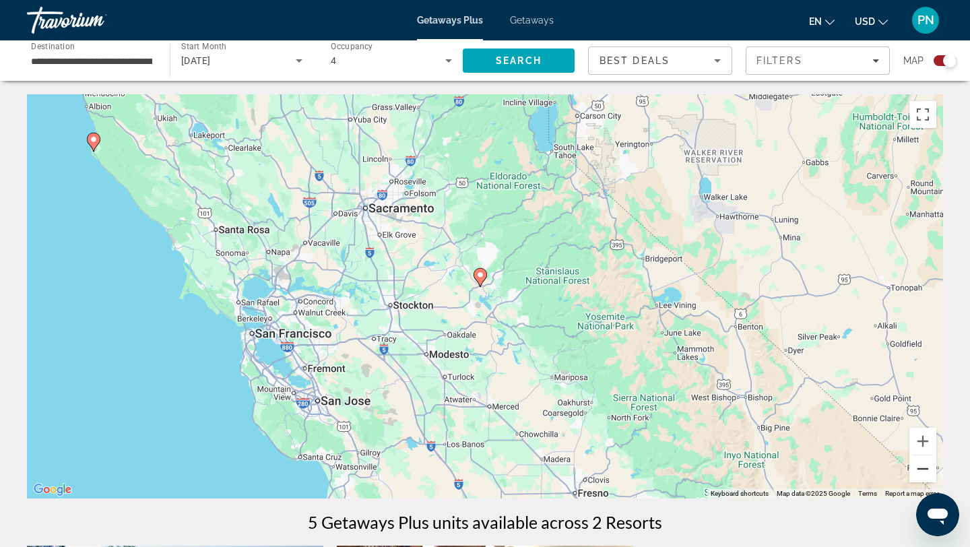
click at [921, 474] on button "Zoom out" at bounding box center [922, 468] width 27 height 27
